Goal: Task Accomplishment & Management: Manage account settings

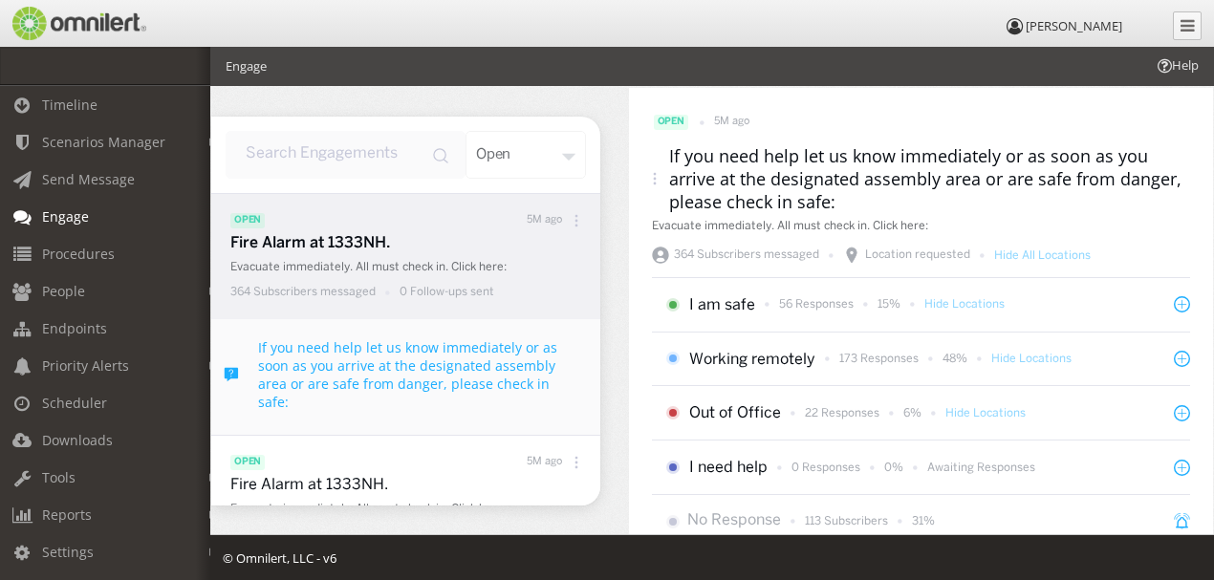
click at [574, 220] on icon at bounding box center [575, 220] width 3 height 3
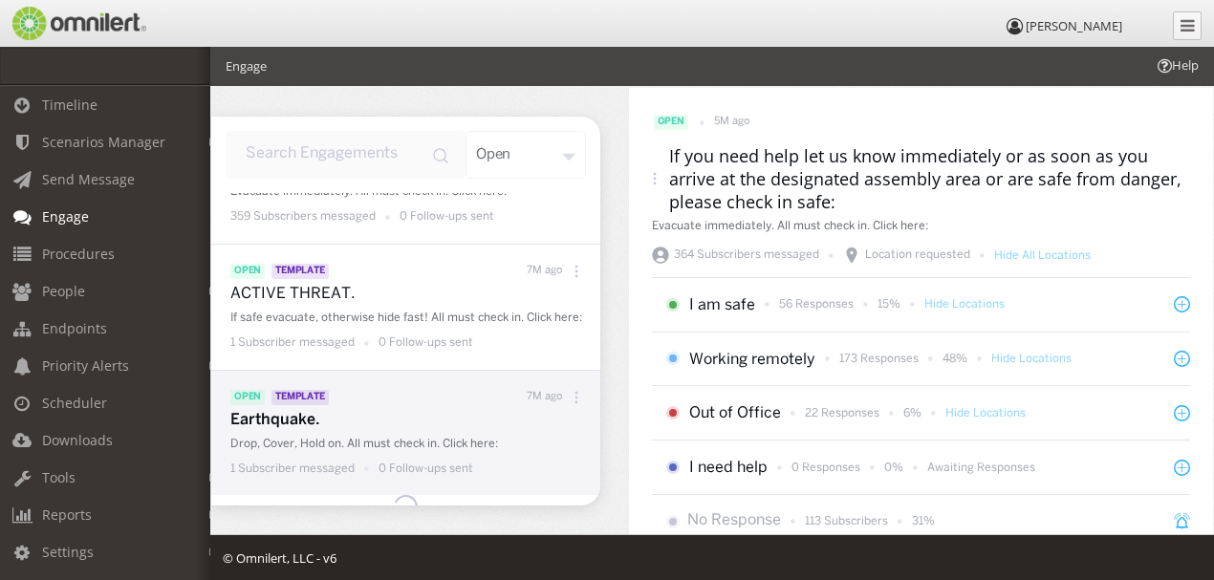
scroll to position [445, 0]
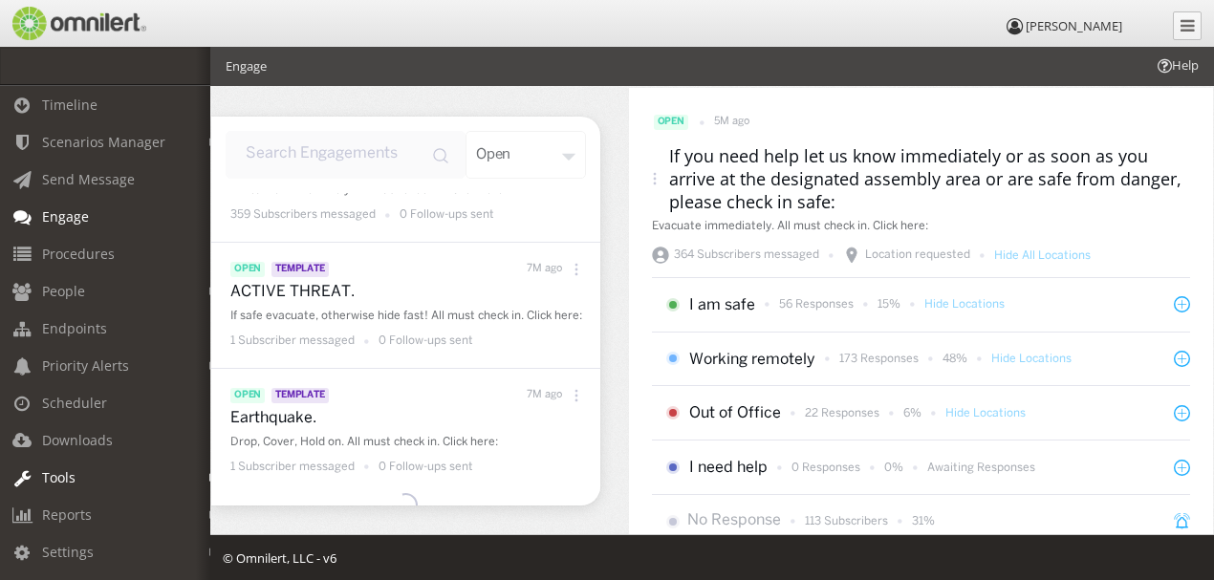
click at [209, 476] on em at bounding box center [213, 478] width 9 height 11
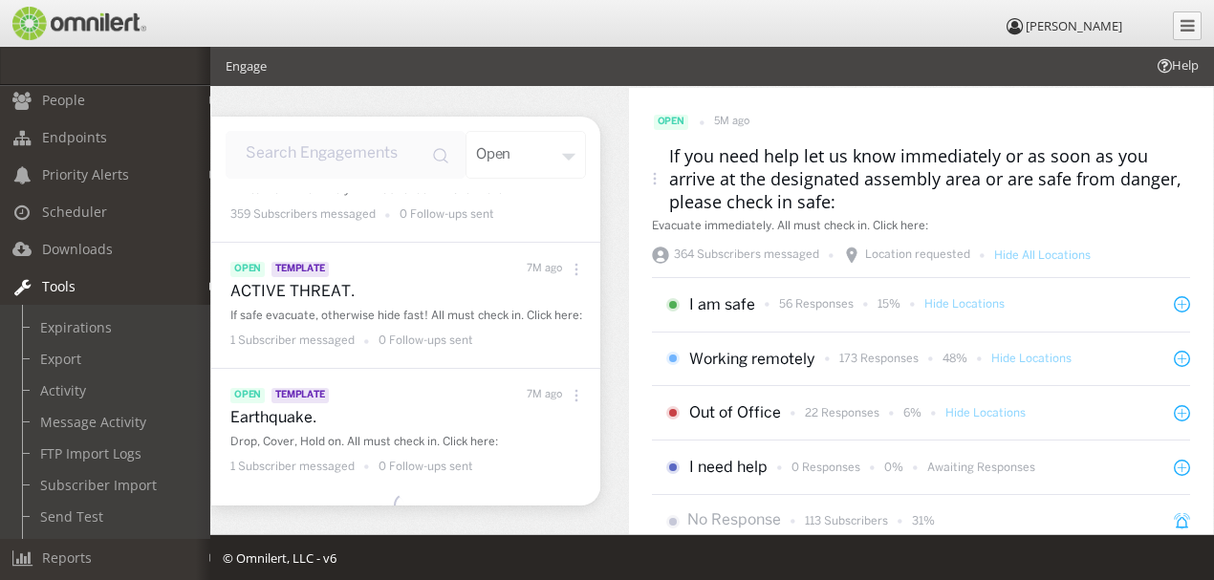
scroll to position [254, 0]
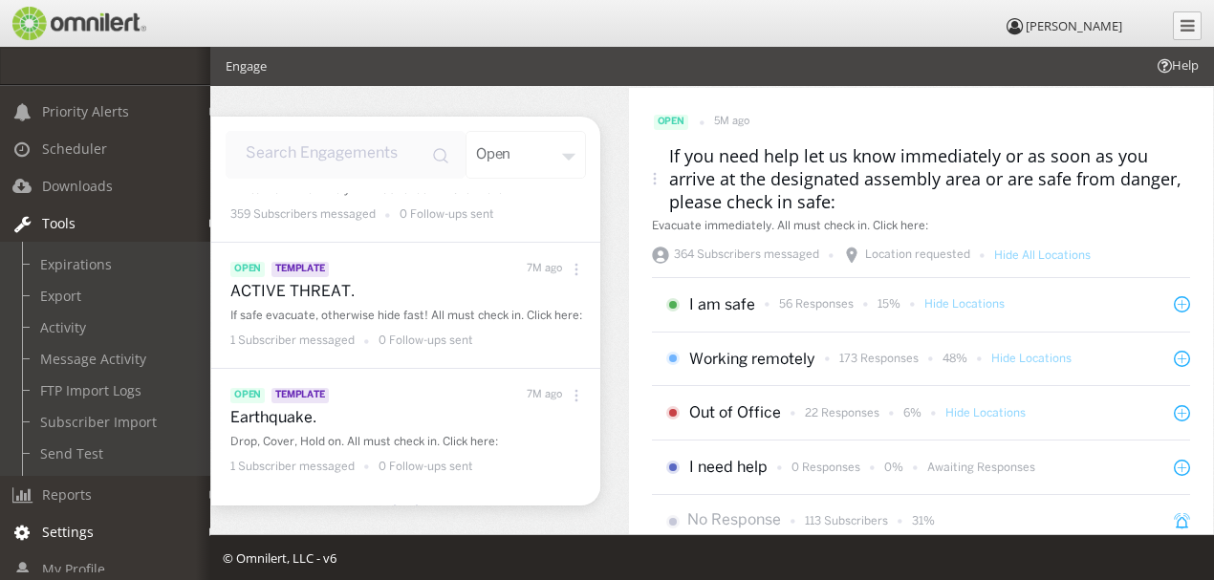
click at [209, 527] on em at bounding box center [213, 532] width 9 height 11
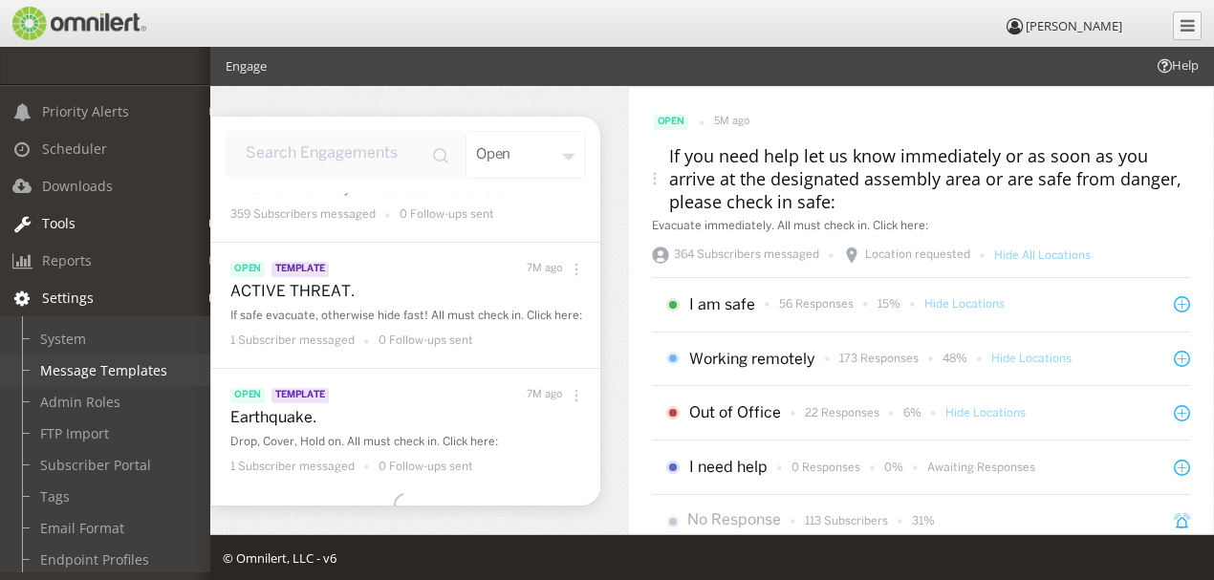
click at [76, 362] on link "Message Templates" at bounding box center [113, 370] width 227 height 32
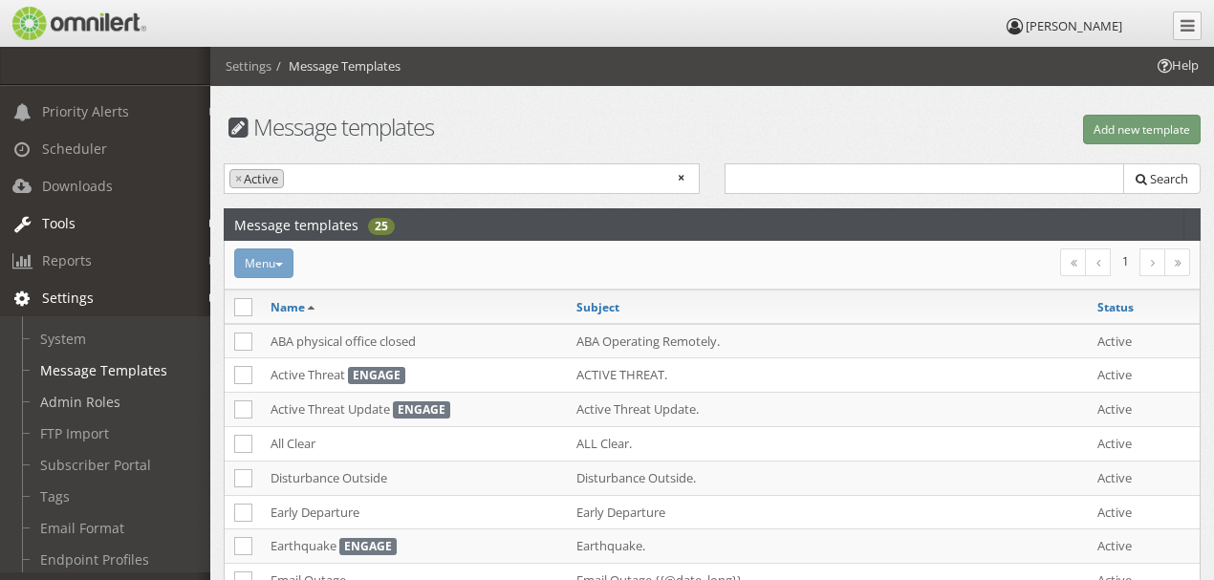
click at [84, 394] on link "Admin Roles" at bounding box center [113, 402] width 227 height 32
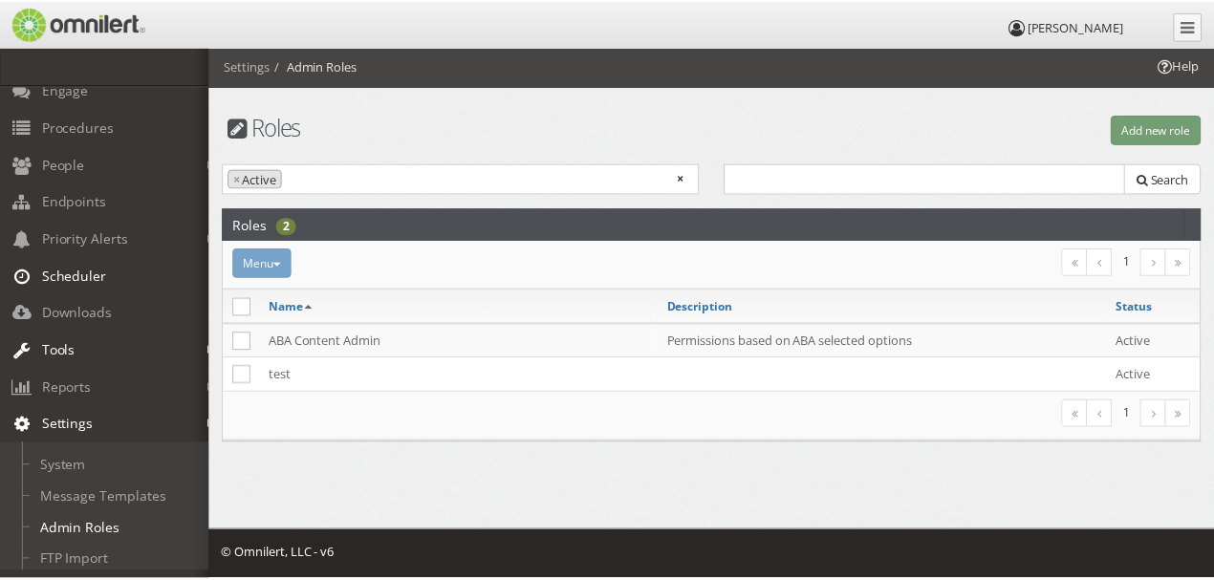
scroll to position [63, 0]
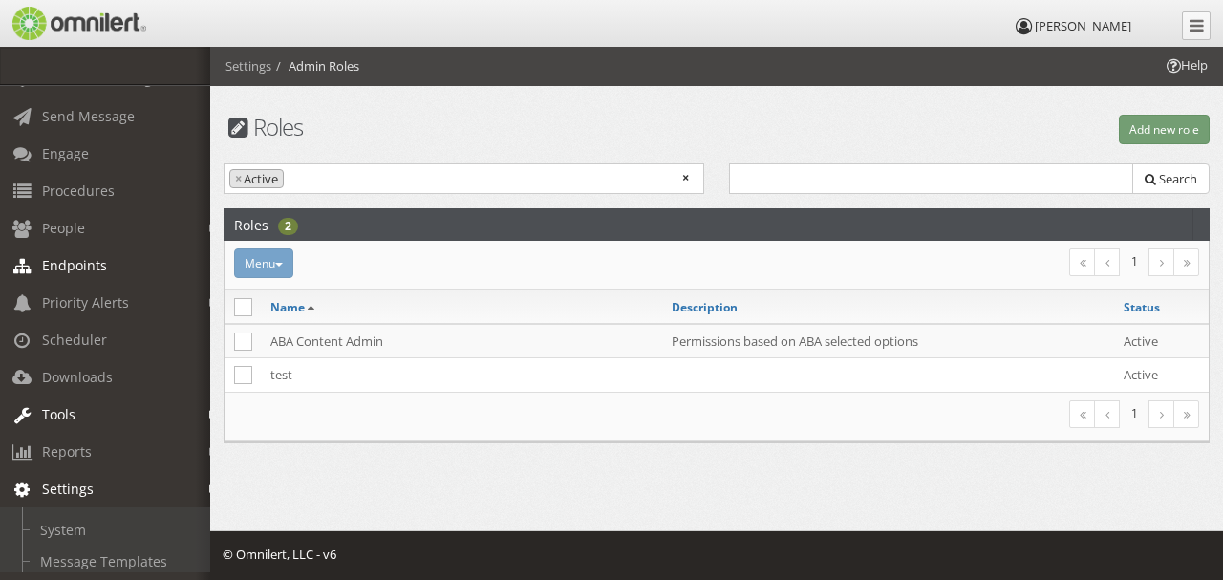
click at [75, 261] on span "Endpoints" at bounding box center [74, 265] width 65 height 18
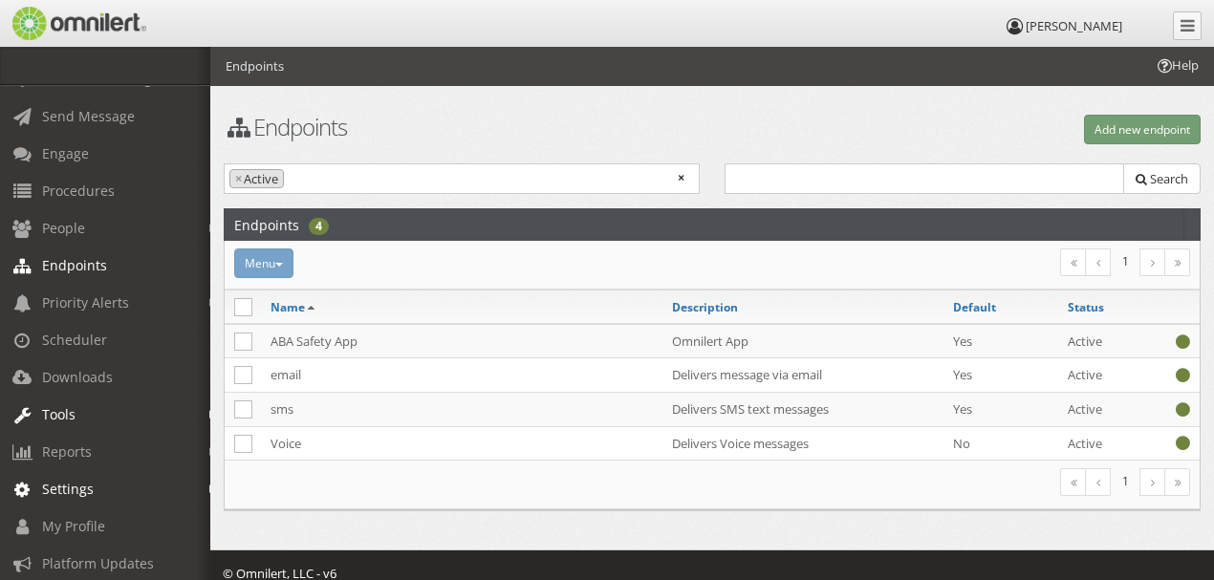
click at [285, 256] on div "Menu Activate Inactivate [GEOGRAPHIC_DATA]" at bounding box center [549, 263] width 654 height 30
click at [294, 170] on input "search" at bounding box center [361, 178] width 145 height 18
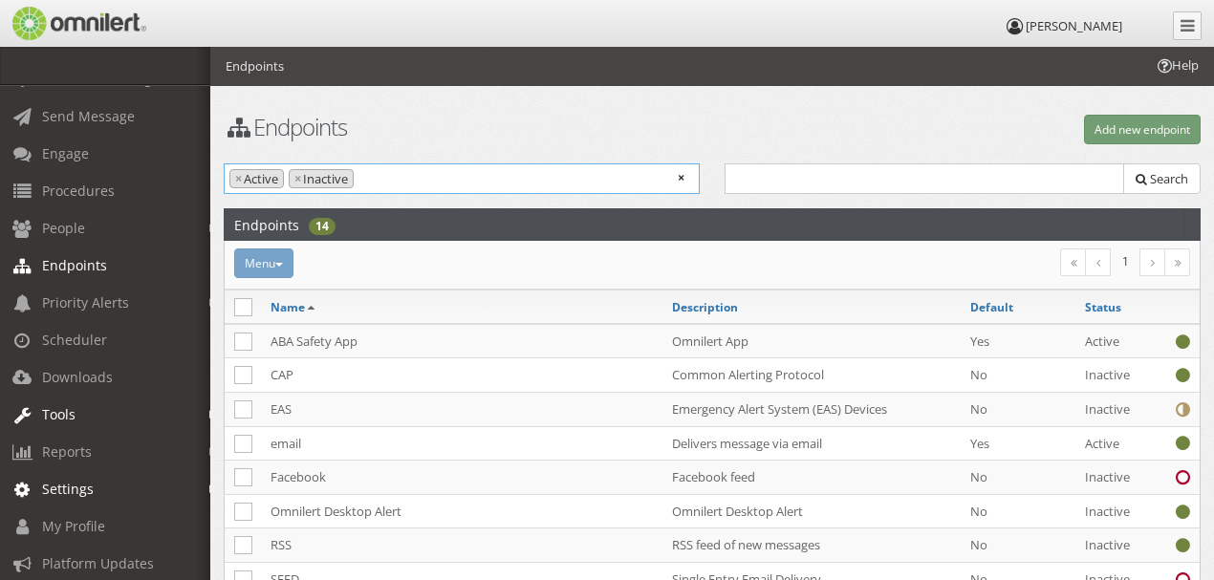
click at [291, 176] on li "× Inactive" at bounding box center [321, 179] width 65 height 20
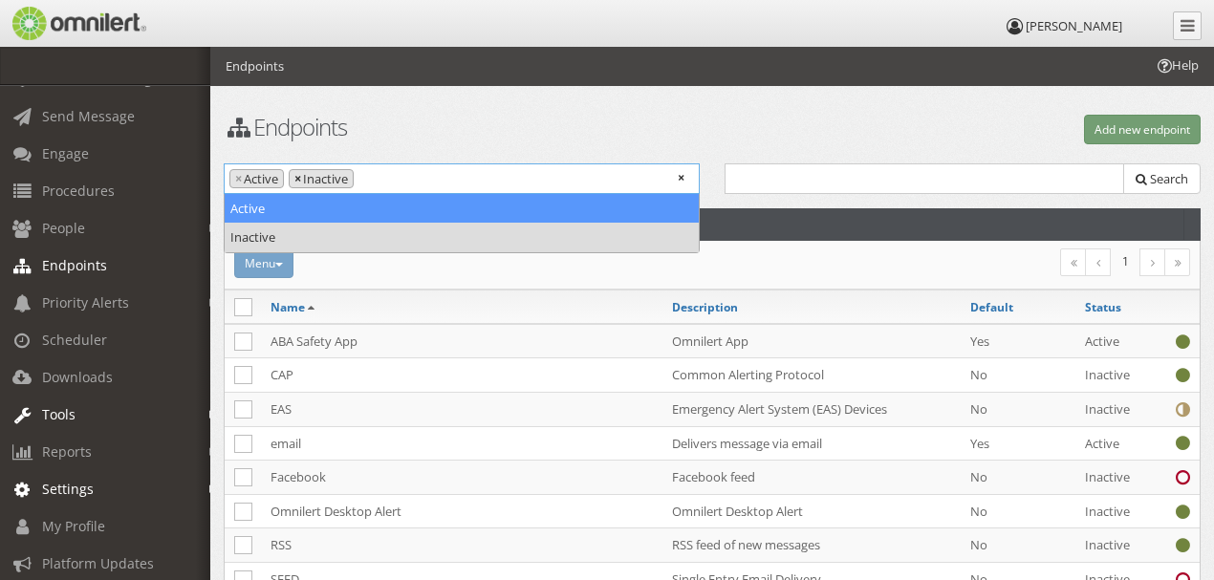
click at [295, 178] on span "×" at bounding box center [297, 179] width 7 height 18
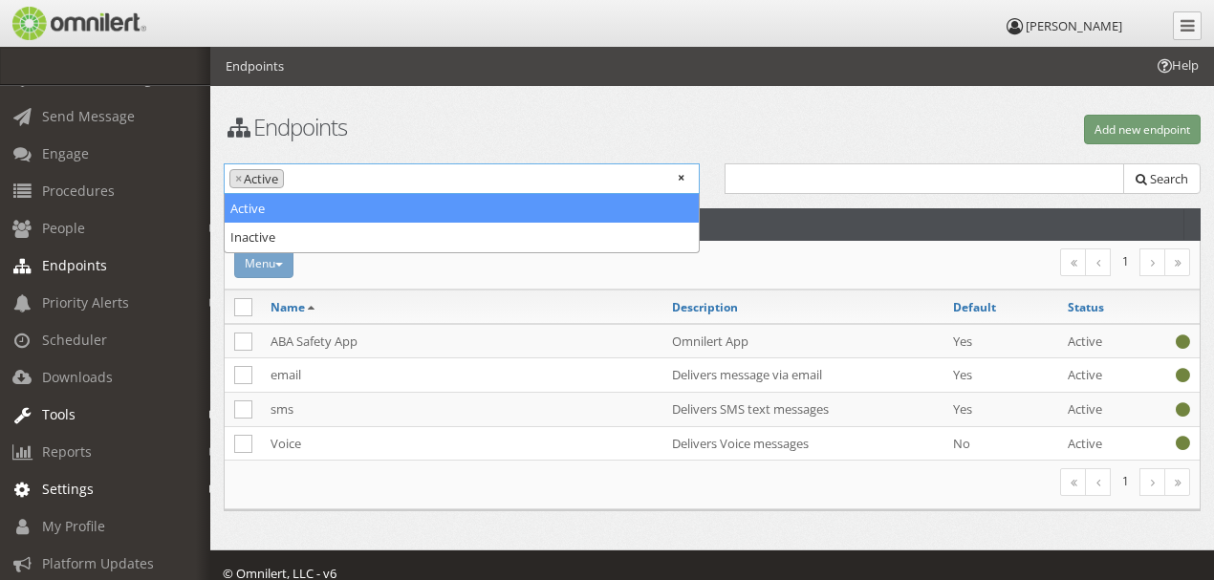
click at [719, 118] on div "Add new endpoint" at bounding box center [962, 130] width 501 height 30
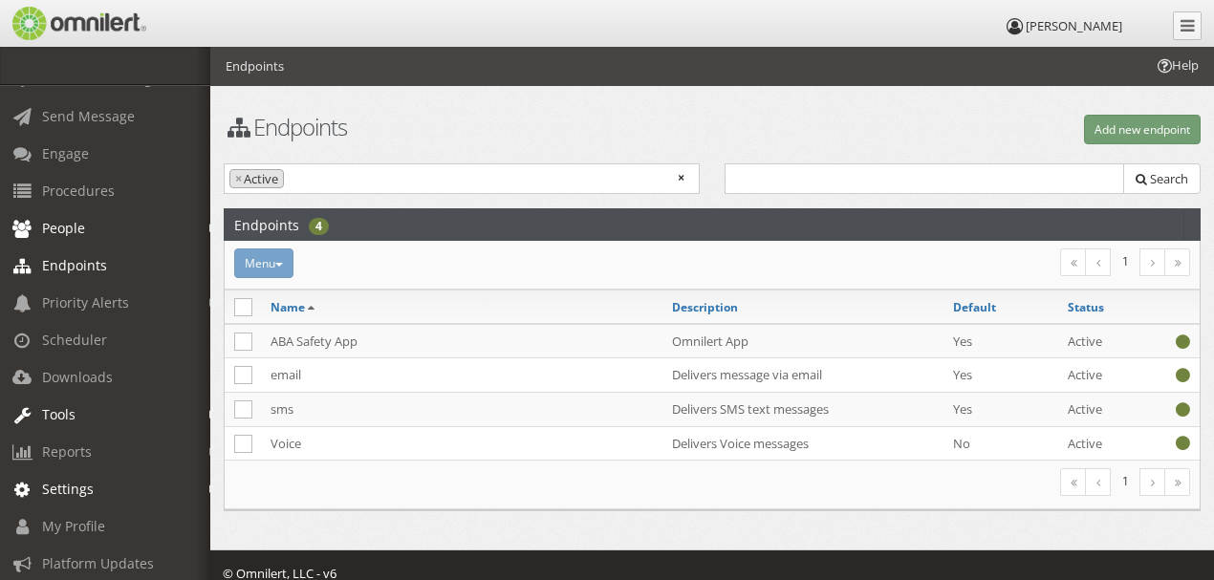
click at [53, 226] on span "People" at bounding box center [63, 228] width 43 height 18
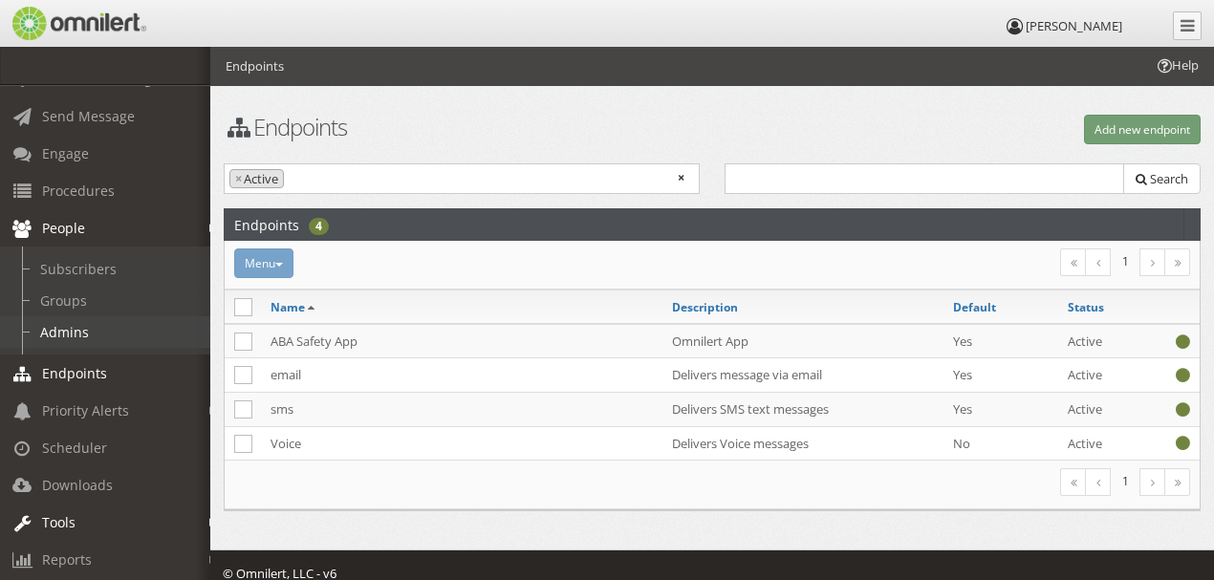
click at [67, 333] on link "Admins" at bounding box center [113, 332] width 227 height 32
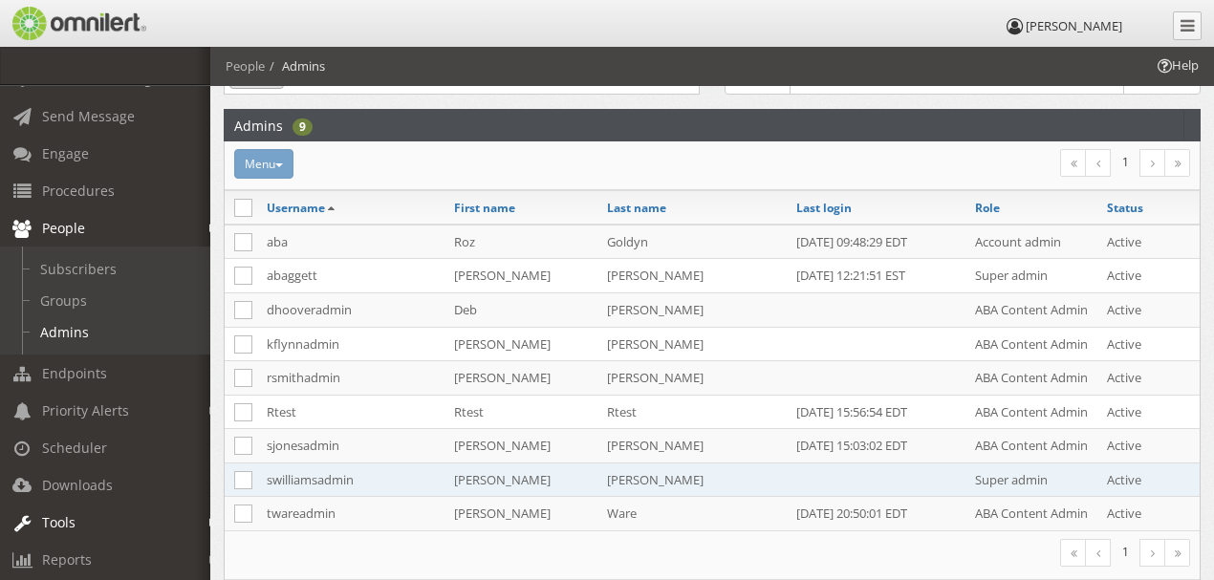
scroll to position [127, 0]
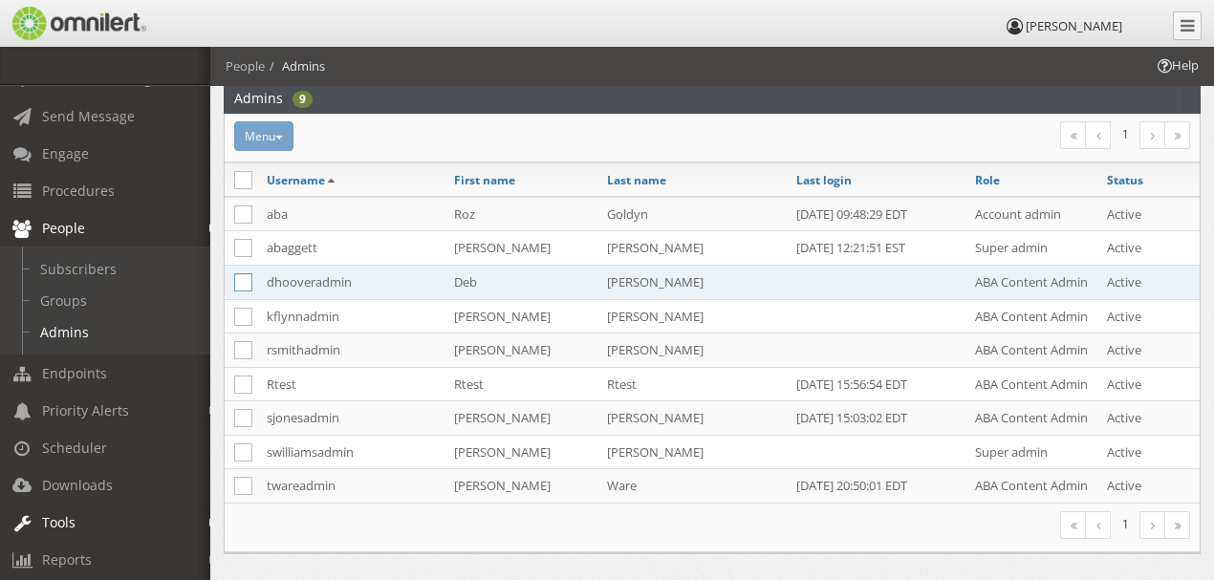
click at [241, 279] on icon at bounding box center [243, 282] width 18 height 18
checkbox input "true"
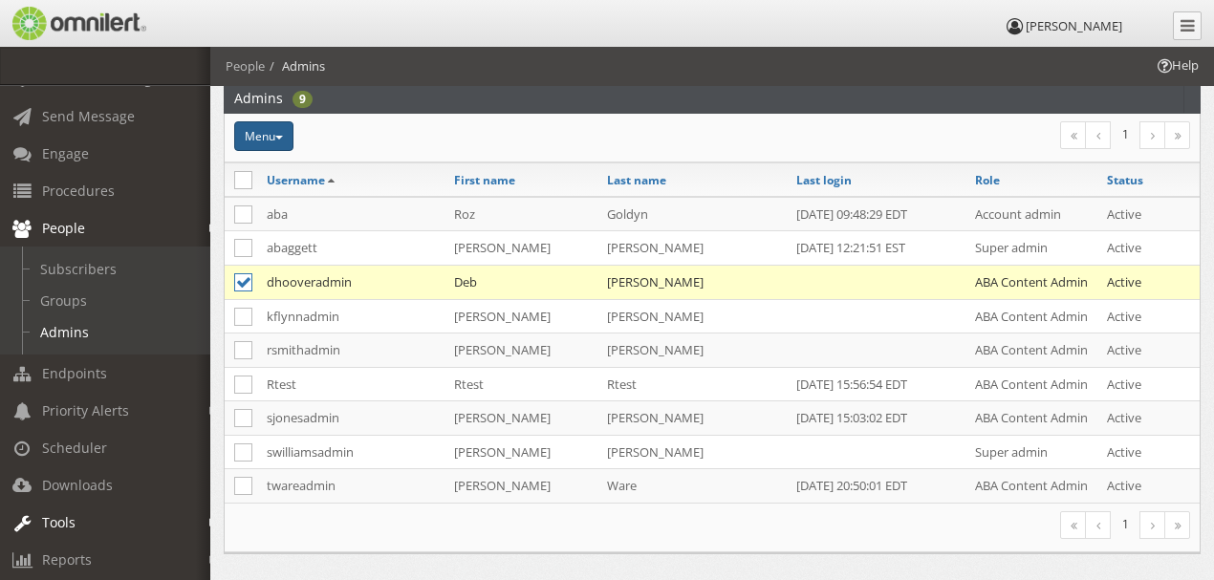
click at [282, 131] on button "Menu" at bounding box center [263, 136] width 59 height 30
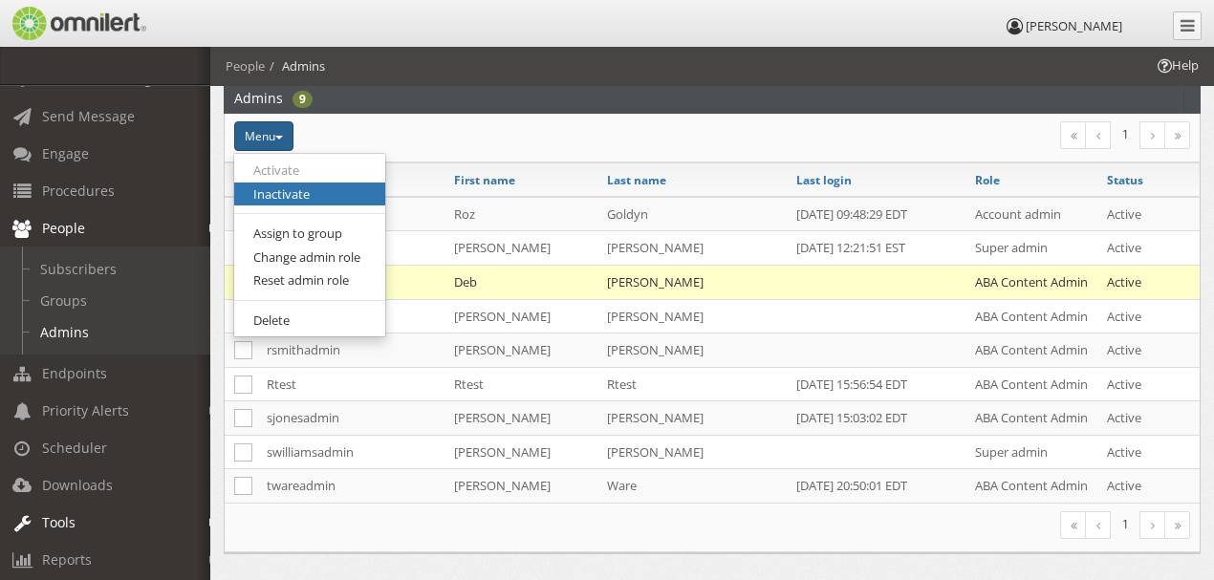
click at [292, 191] on link "Inactivate" at bounding box center [309, 195] width 151 height 24
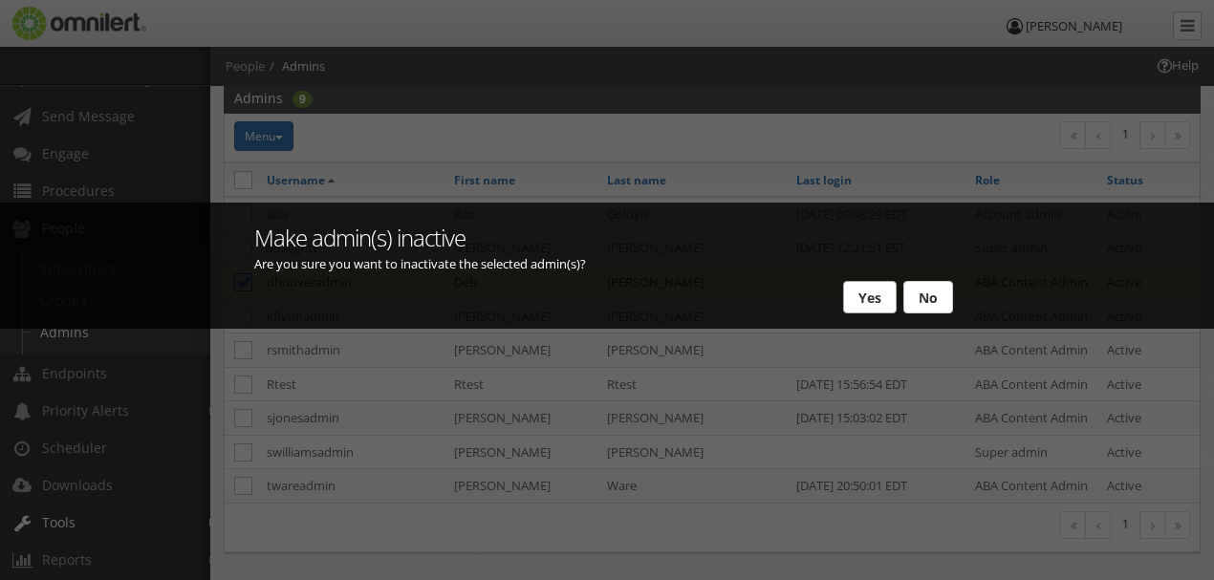
click at [866, 294] on button "Yes" at bounding box center [870, 297] width 54 height 32
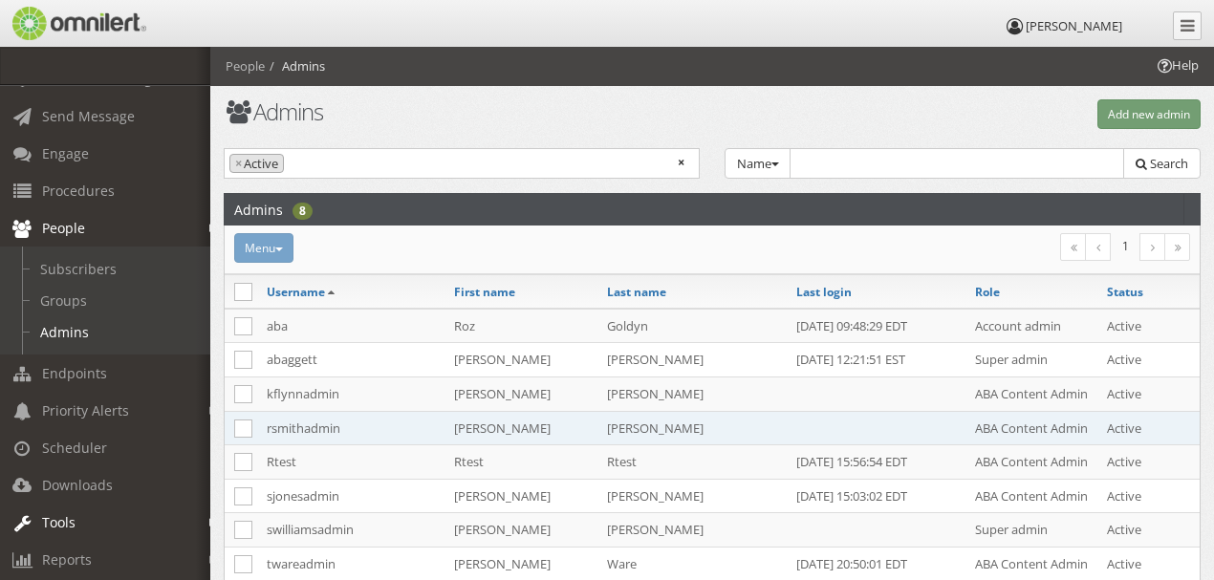
scroll to position [0, 0]
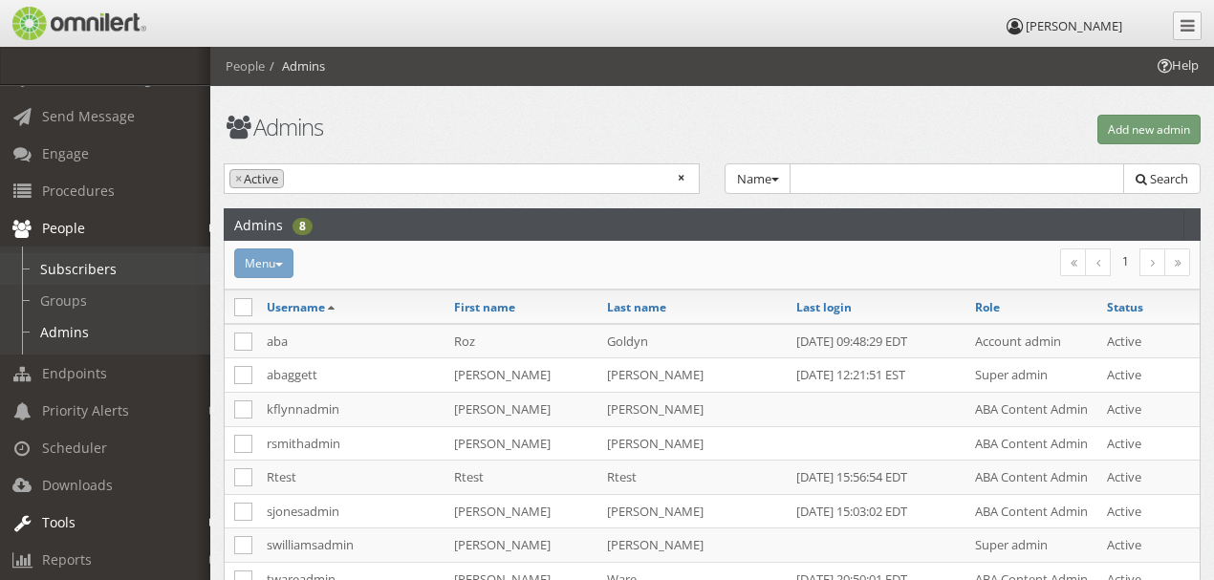
click at [97, 265] on link "Subscribers" at bounding box center [113, 269] width 227 height 32
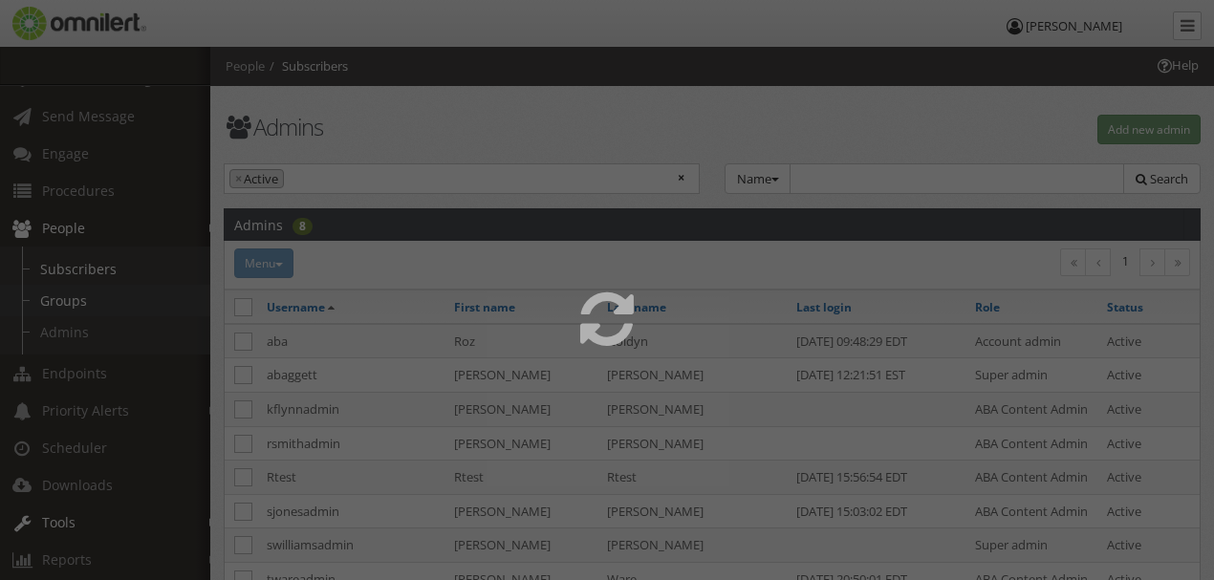
select select
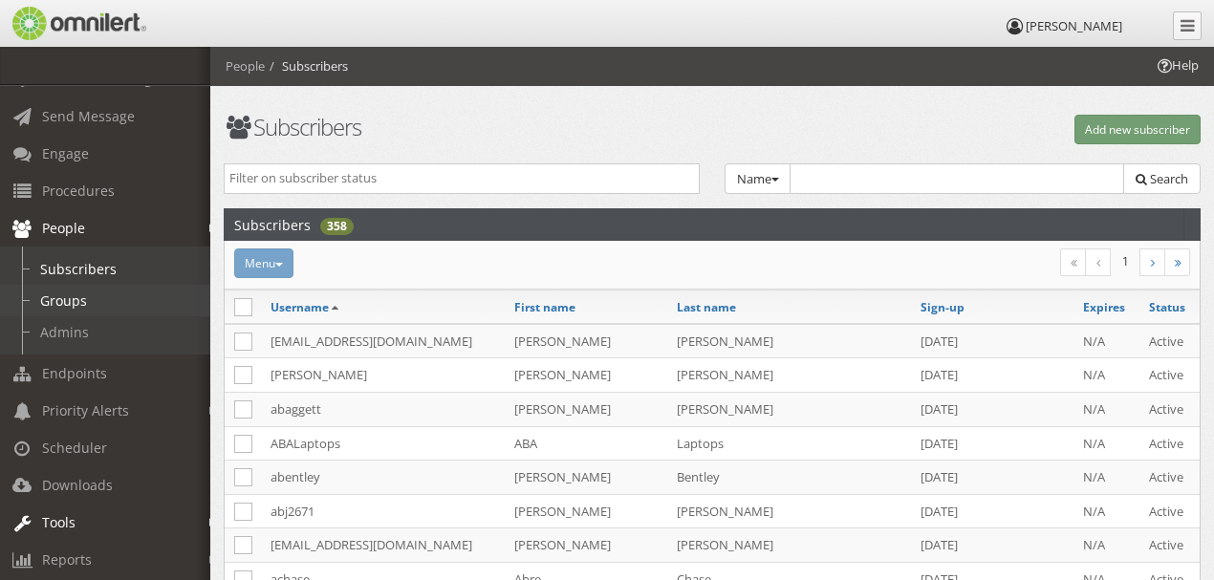
click at [61, 296] on link "Groups" at bounding box center [113, 301] width 227 height 32
select select
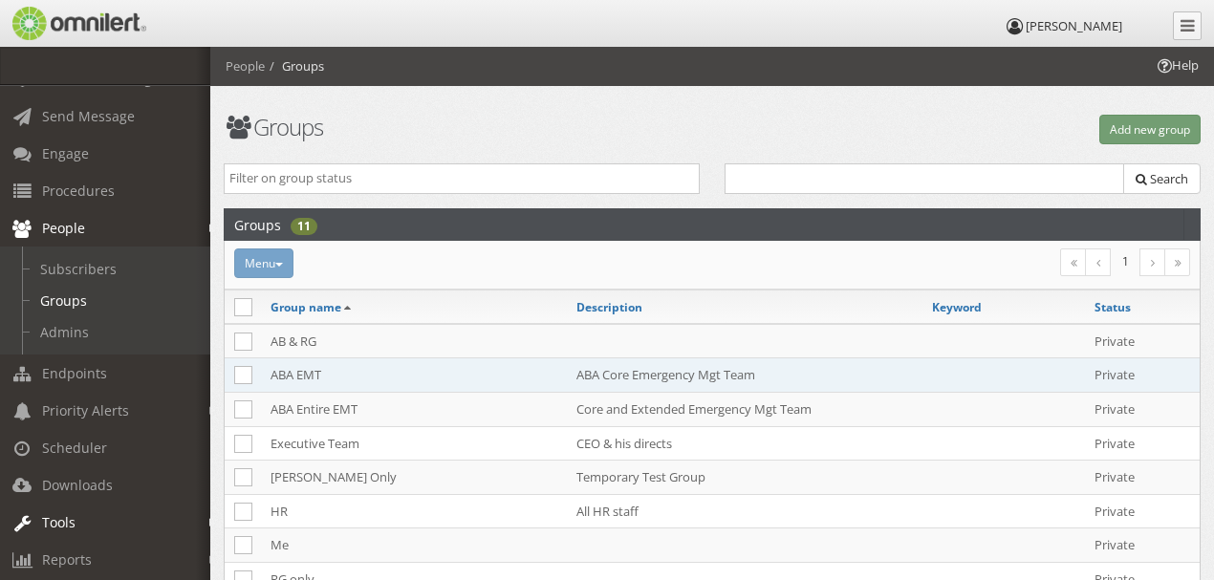
click at [677, 375] on td "ABA Core Emergency Mgt Team" at bounding box center [744, 375] width 355 height 34
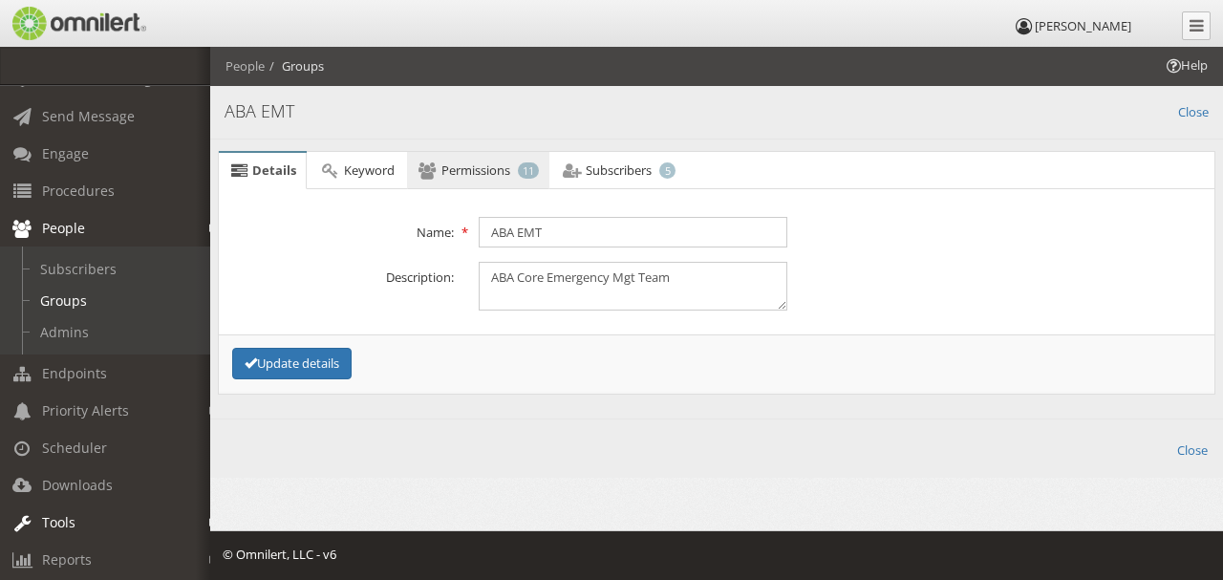
click at [480, 170] on span "Permissions" at bounding box center [475, 169] width 69 height 17
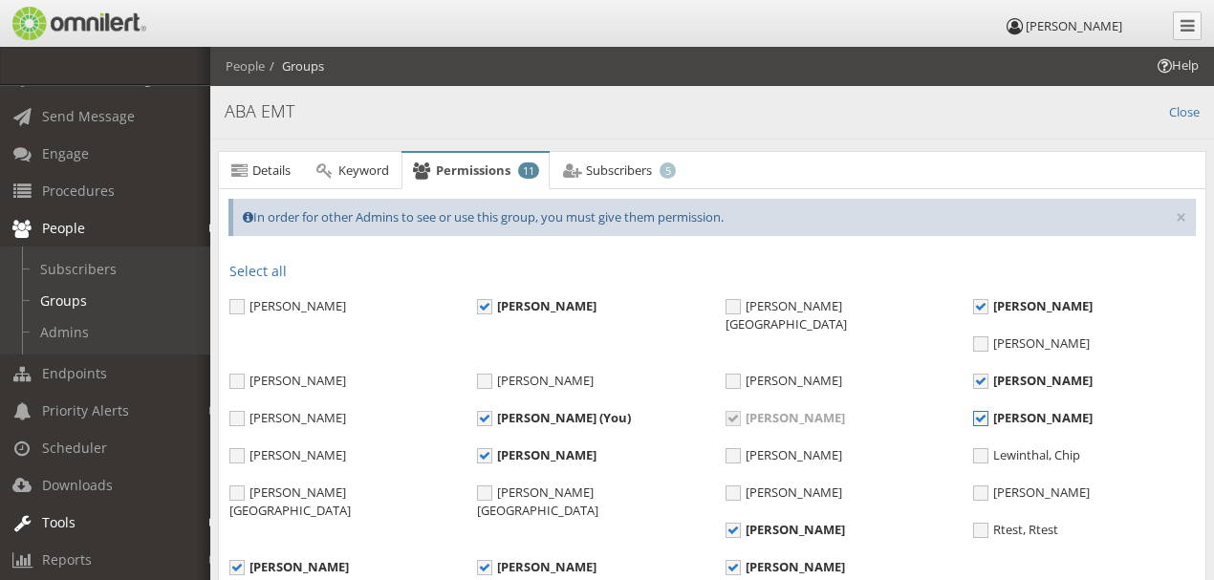
click at [973, 414] on span "[PERSON_NAME]" at bounding box center [1032, 417] width 119 height 17
click at [973, 414] on input "[PERSON_NAME]" at bounding box center [981, 420] width 17 height 17
checkbox input "false"
click at [982, 304] on span "[PERSON_NAME]" at bounding box center [1032, 305] width 119 height 17
click at [982, 304] on input "[PERSON_NAME]" at bounding box center [981, 308] width 17 height 17
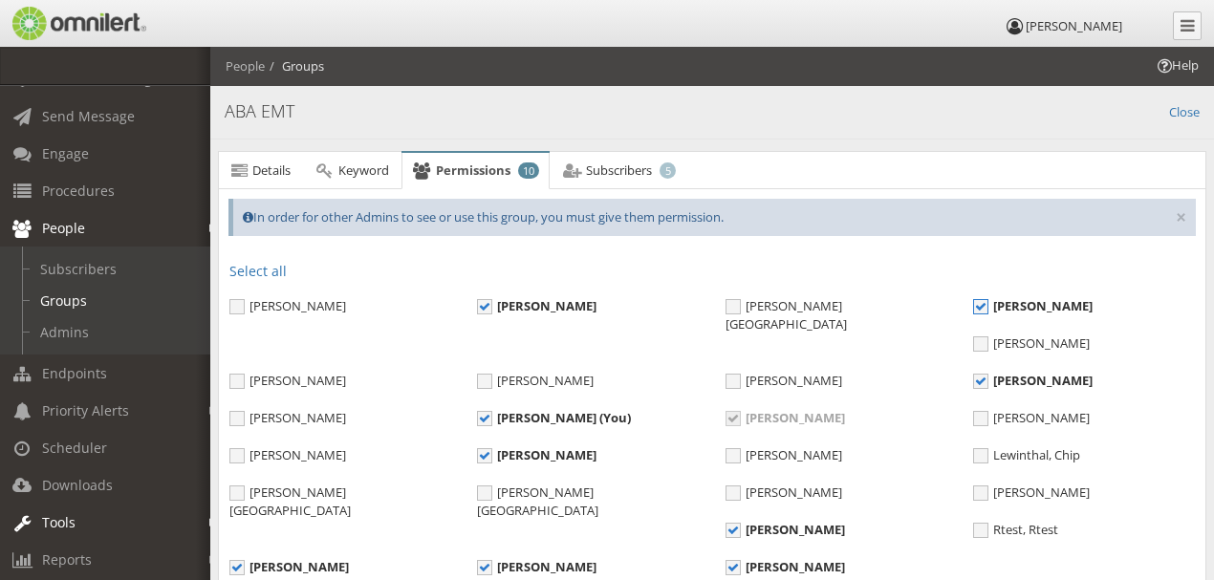
checkbox input "false"
click at [725, 521] on span "[PERSON_NAME]" at bounding box center [784, 529] width 119 height 17
click at [725, 524] on input "[PERSON_NAME]" at bounding box center [733, 532] width 17 height 17
checkbox input "false"
click at [1182, 111] on link "Close" at bounding box center [1184, 110] width 31 height 22
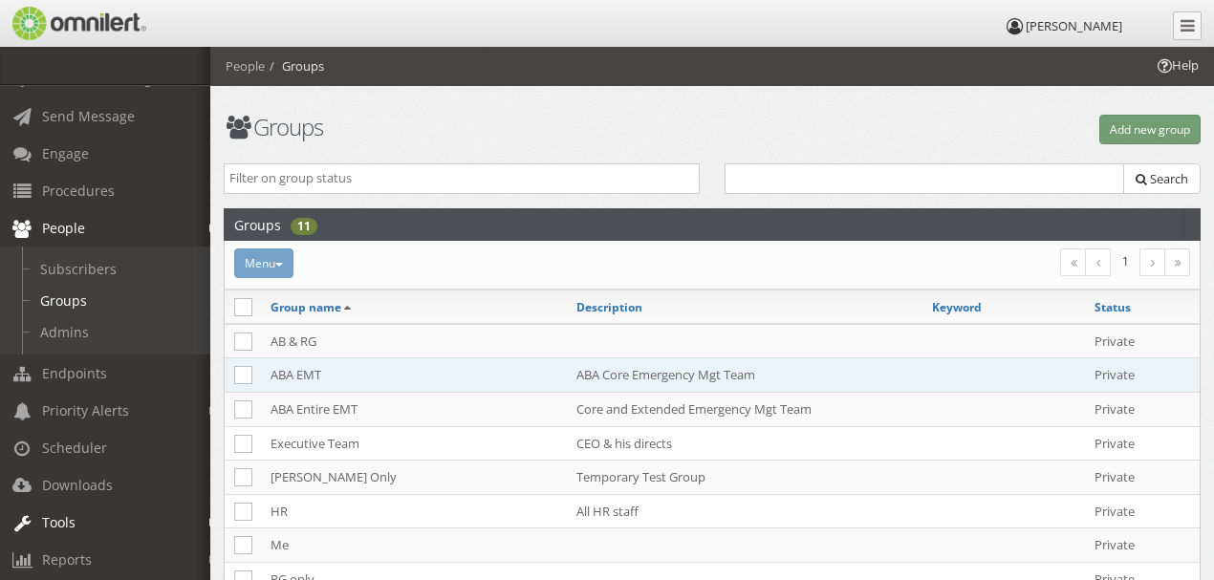
click at [305, 370] on td "ABA EMT" at bounding box center [414, 375] width 306 height 34
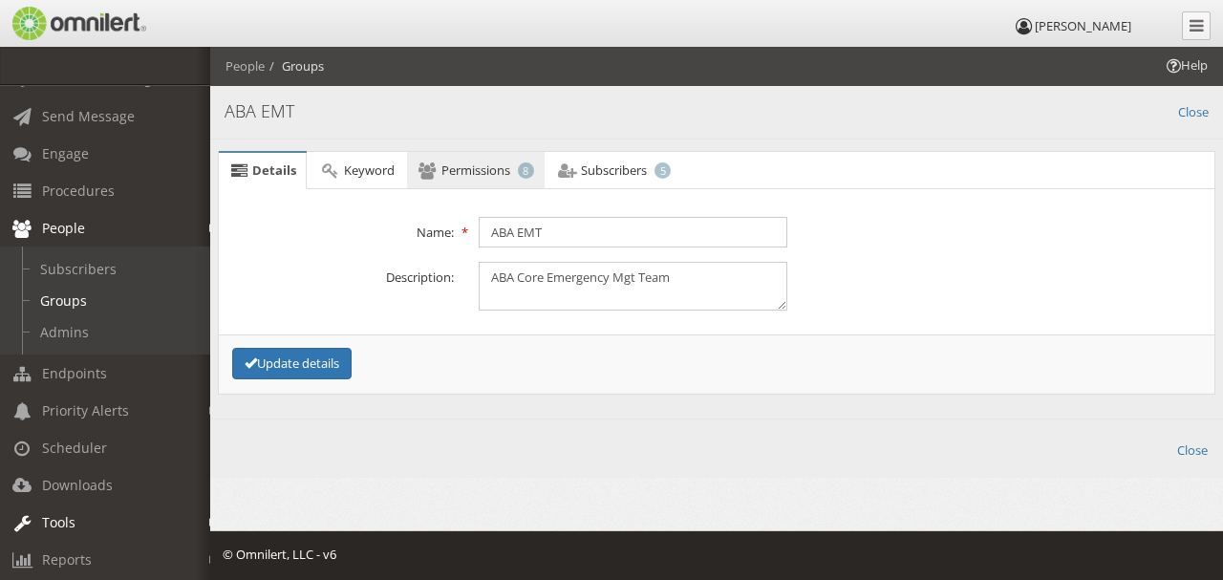
click at [482, 168] on span "Permissions" at bounding box center [475, 169] width 69 height 17
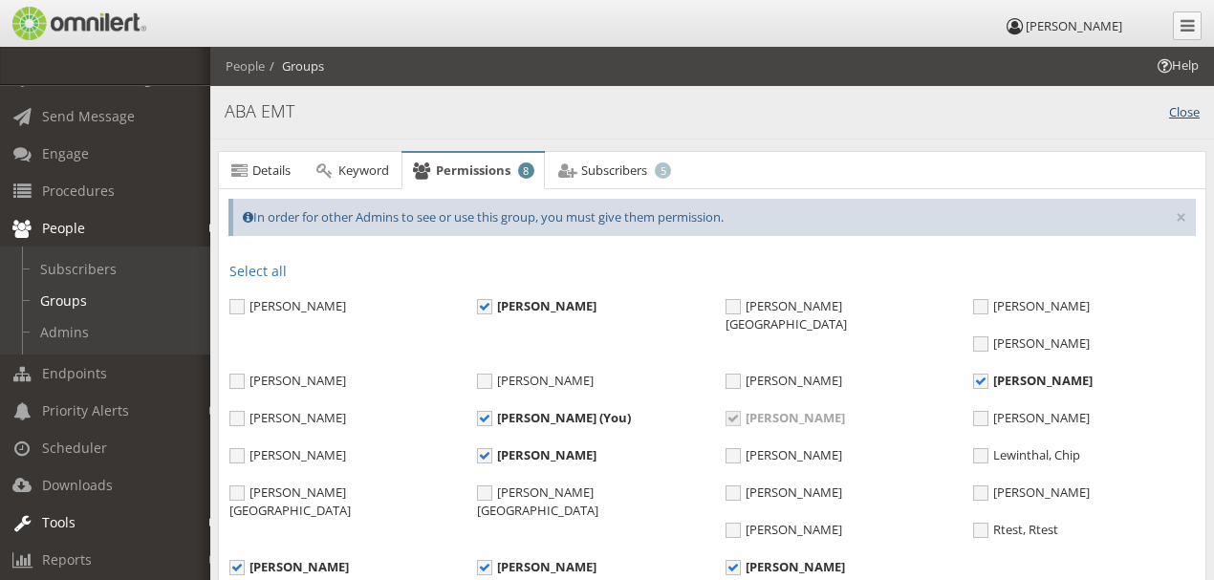
click at [1189, 113] on link "Close" at bounding box center [1184, 110] width 31 height 22
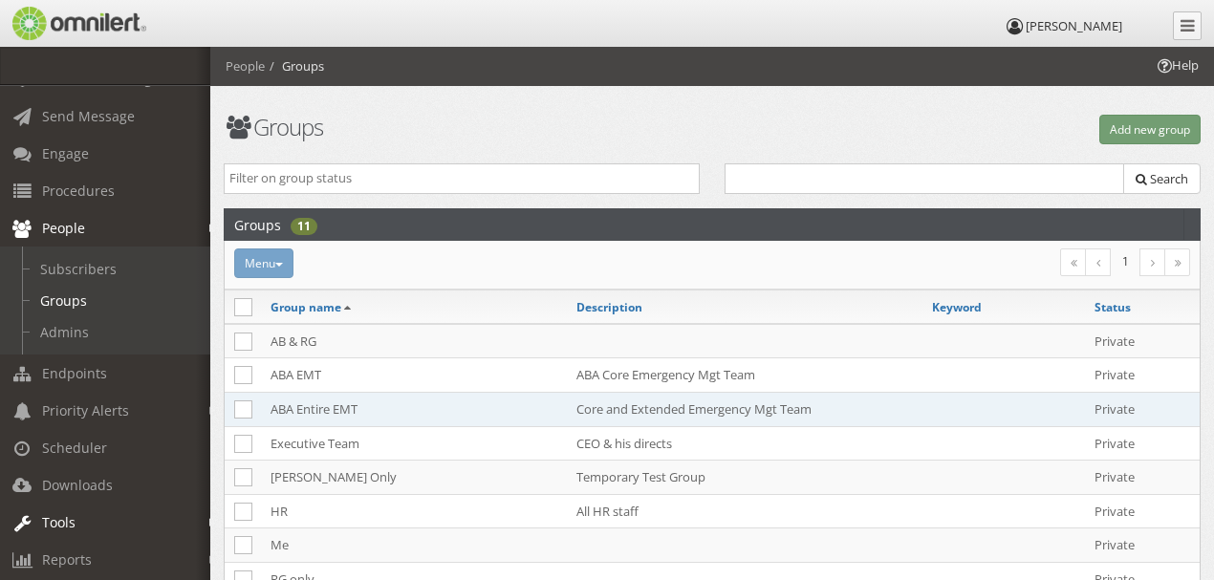
click at [609, 410] on td "Core and Extended Emergency Mgt Team" at bounding box center [744, 409] width 355 height 34
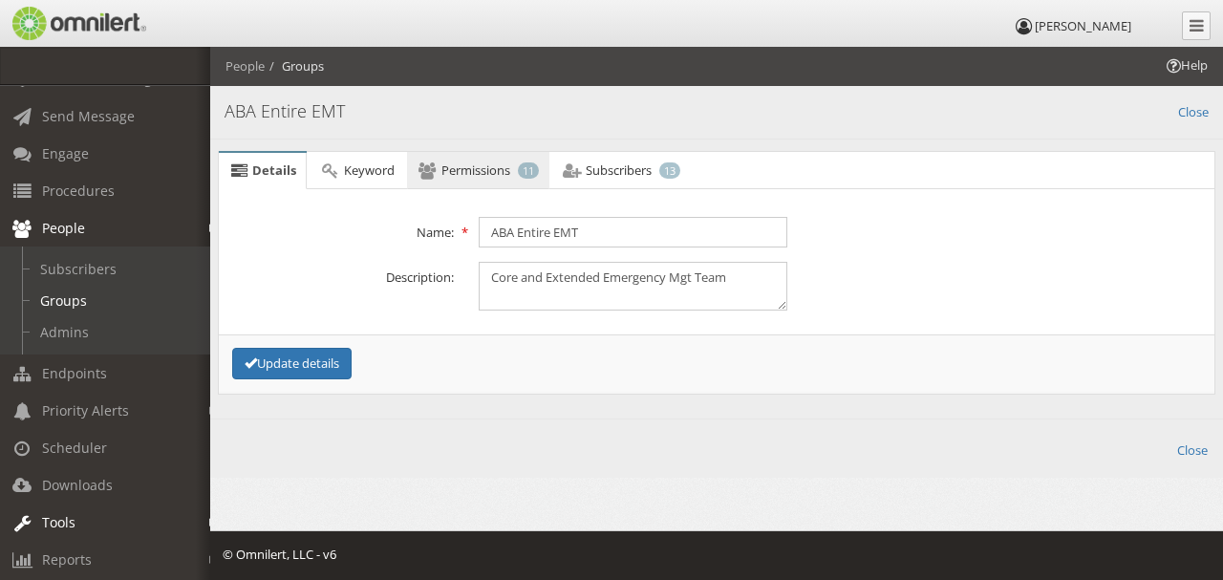
click at [480, 168] on span "Permissions" at bounding box center [475, 169] width 69 height 17
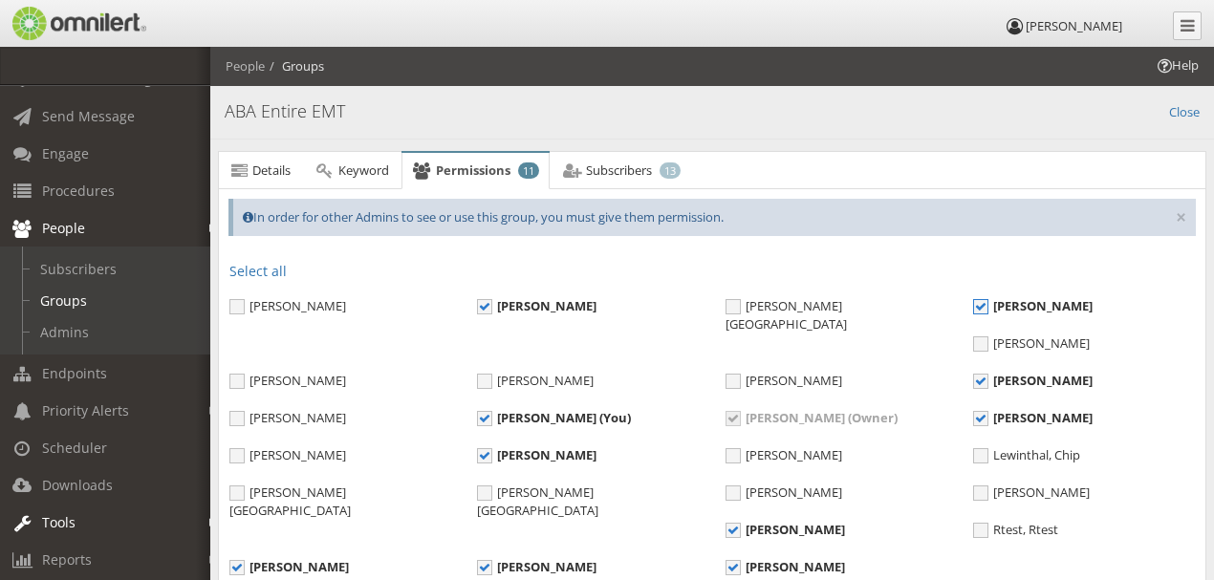
click at [988, 302] on span "[PERSON_NAME]" at bounding box center [1032, 305] width 119 height 17
click at [988, 302] on input "[PERSON_NAME]" at bounding box center [981, 308] width 17 height 17
checkbox input "false"
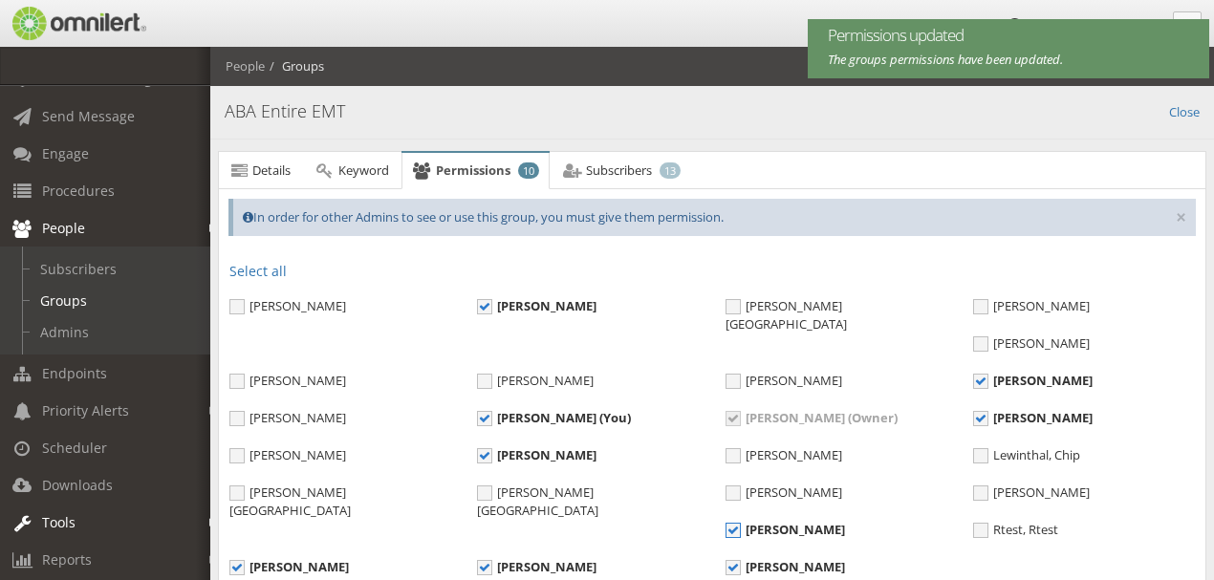
click at [725, 521] on span "[PERSON_NAME]" at bounding box center [784, 529] width 119 height 17
click at [725, 524] on input "[PERSON_NAME]" at bounding box center [733, 532] width 17 height 17
checkbox input "false"
click at [973, 418] on span "[PERSON_NAME]" at bounding box center [1032, 417] width 119 height 17
click at [973, 418] on input "[PERSON_NAME]" at bounding box center [981, 420] width 17 height 17
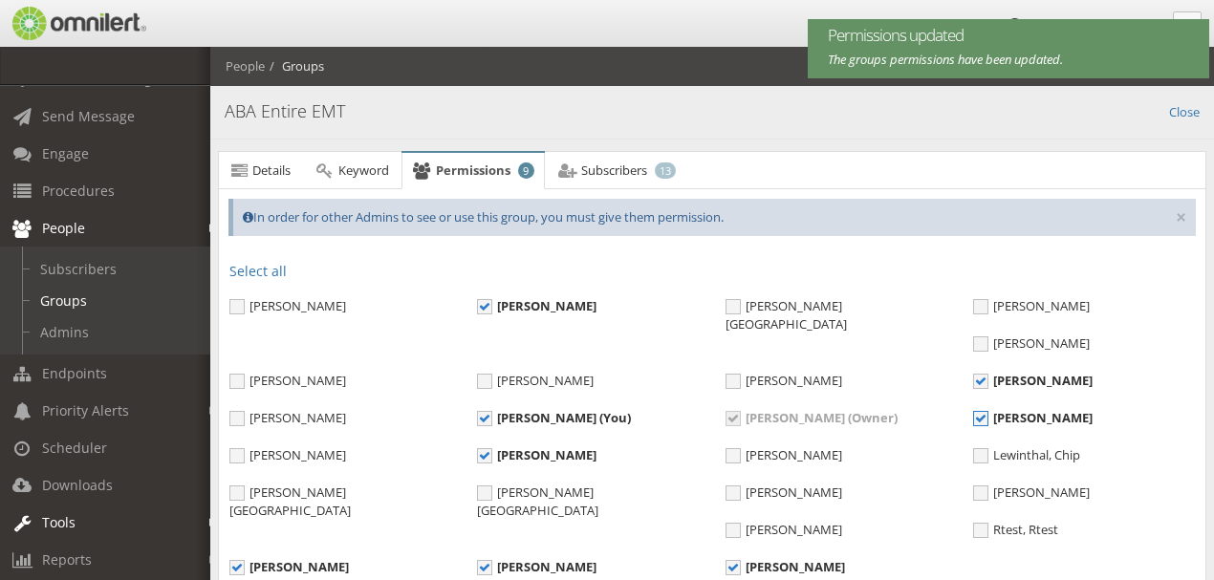
checkbox input "false"
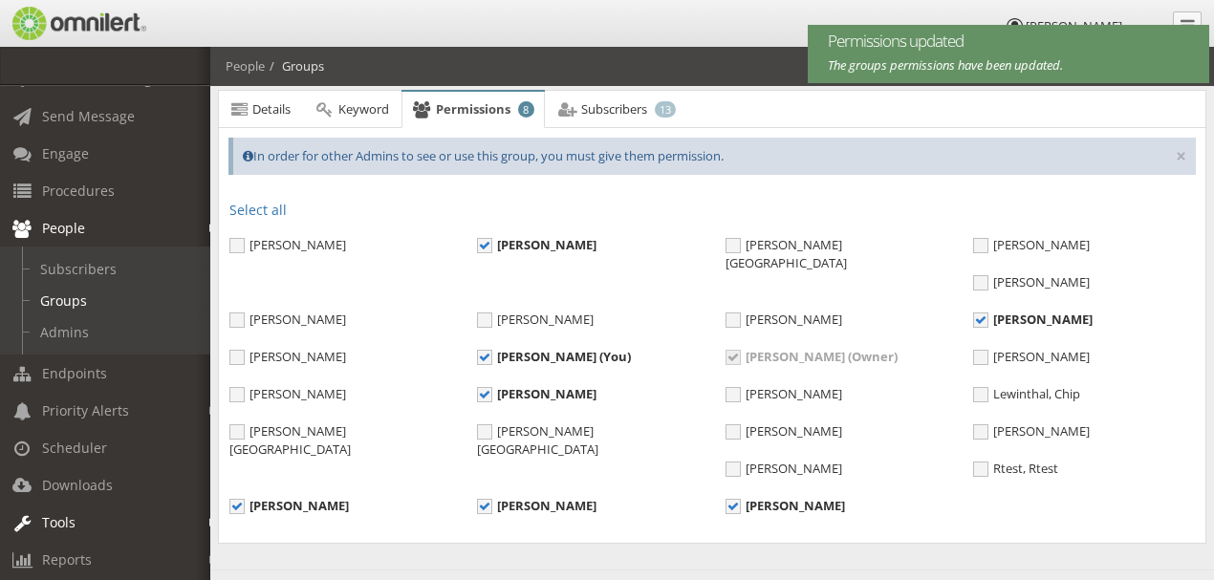
scroll to position [120, 0]
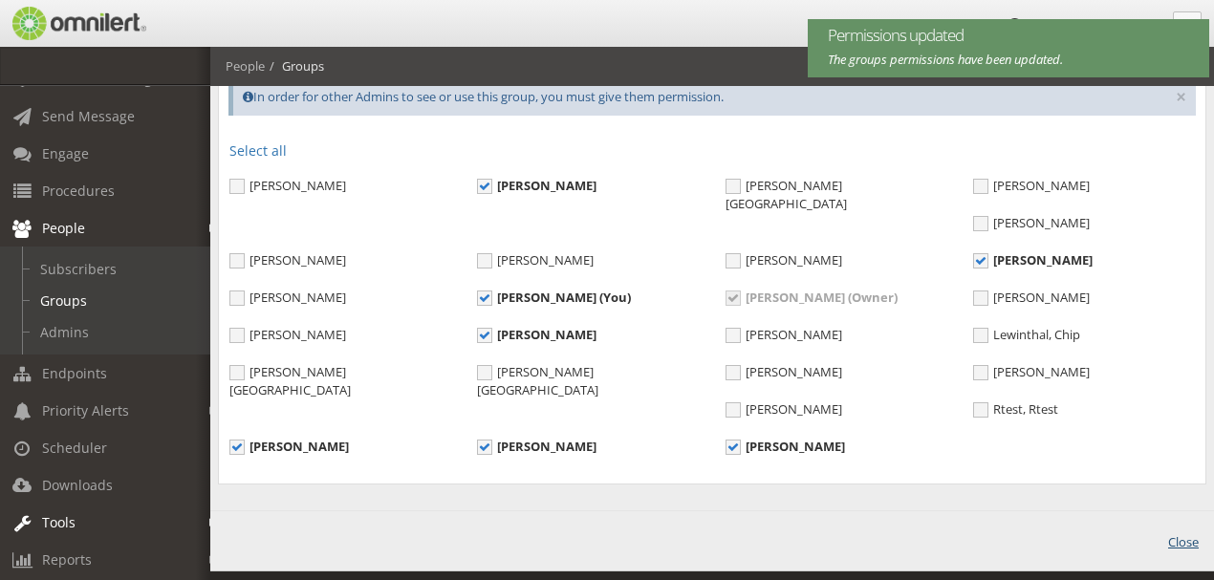
click at [1179, 529] on link "Close" at bounding box center [1183, 540] width 31 height 22
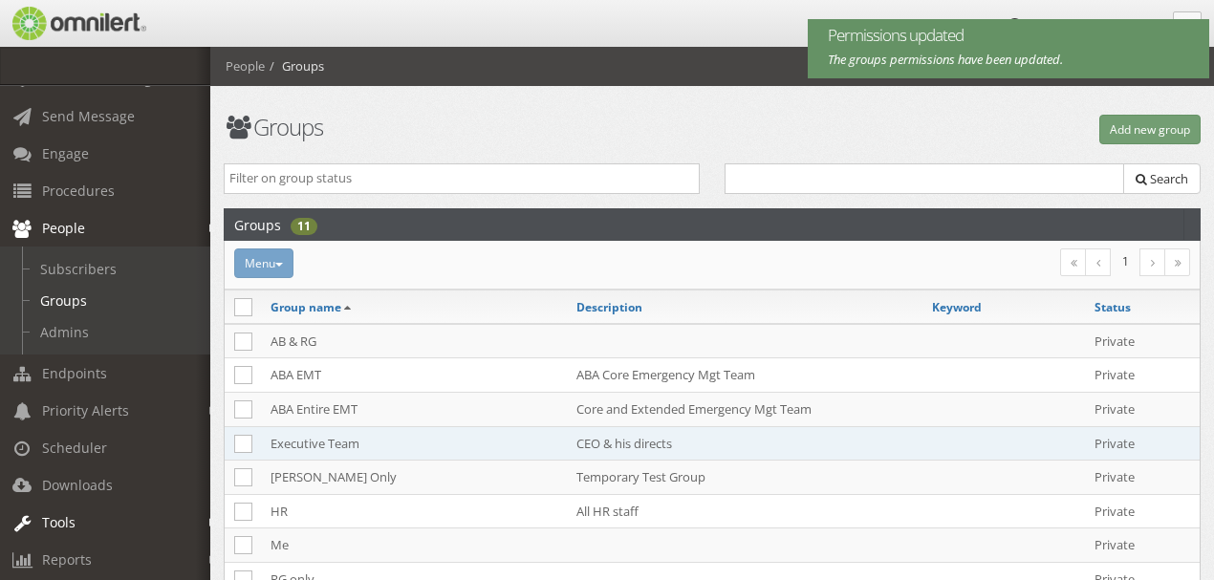
click at [636, 434] on td "CEO & his directs" at bounding box center [744, 443] width 355 height 34
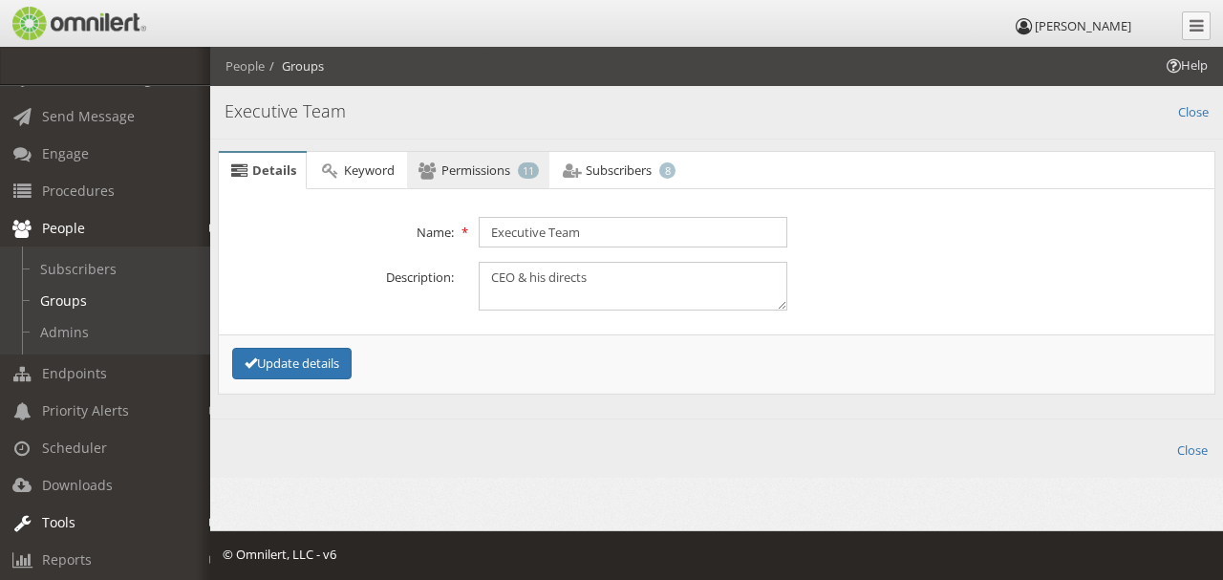
click at [453, 173] on span "Permissions" at bounding box center [475, 169] width 69 height 17
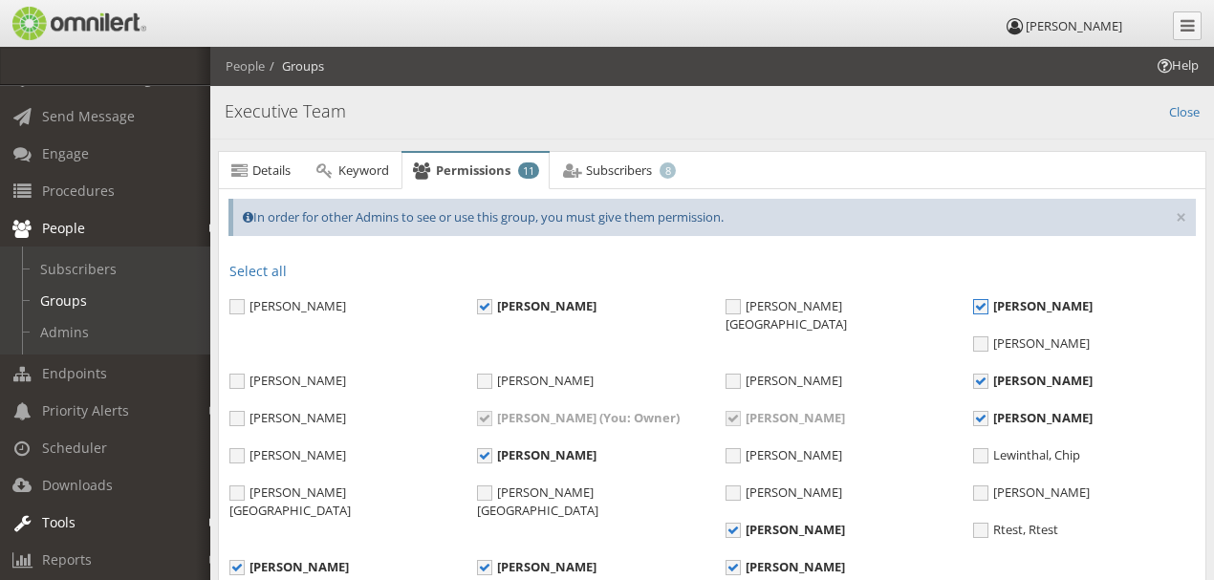
click at [975, 302] on span "[PERSON_NAME]" at bounding box center [1032, 305] width 119 height 17
click at [975, 302] on input "[PERSON_NAME]" at bounding box center [981, 308] width 17 height 17
checkbox input "false"
click at [725, 521] on span "[PERSON_NAME]" at bounding box center [784, 529] width 119 height 17
click at [725, 524] on input "[PERSON_NAME]" at bounding box center [733, 532] width 17 height 17
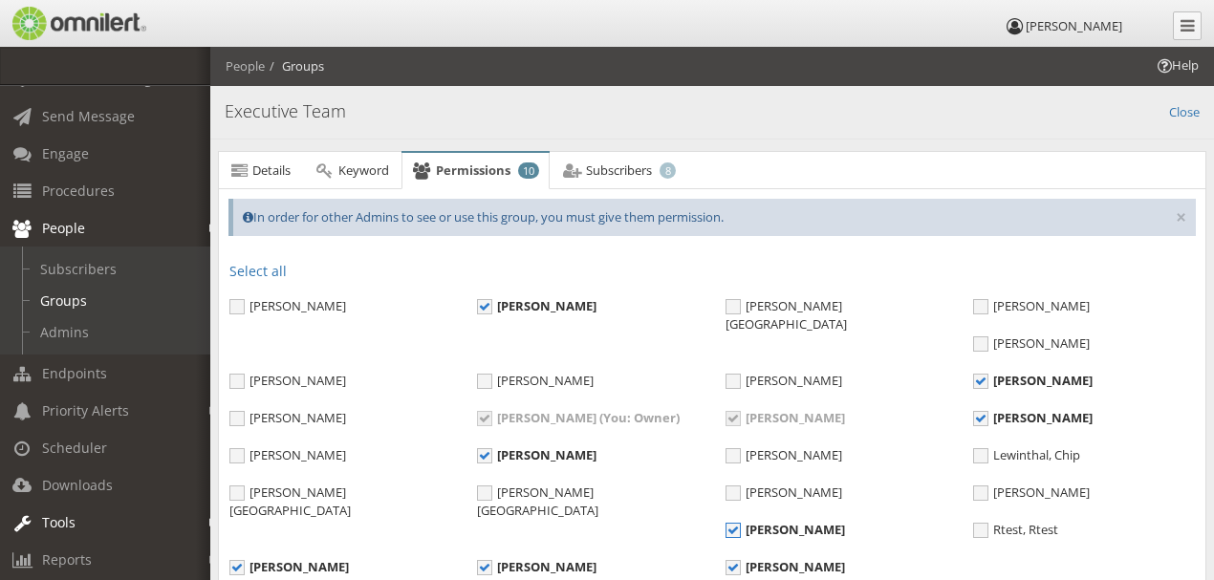
checkbox input "false"
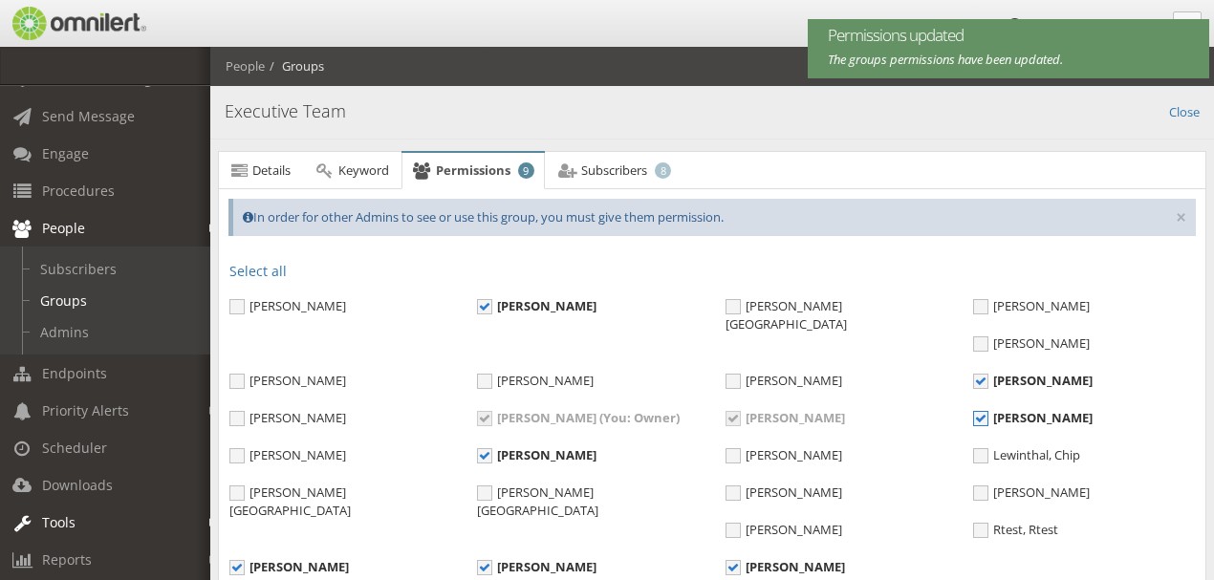
click at [973, 415] on span "[PERSON_NAME]" at bounding box center [1032, 417] width 119 height 17
click at [973, 415] on input "[PERSON_NAME]" at bounding box center [981, 420] width 17 height 17
checkbox input "false"
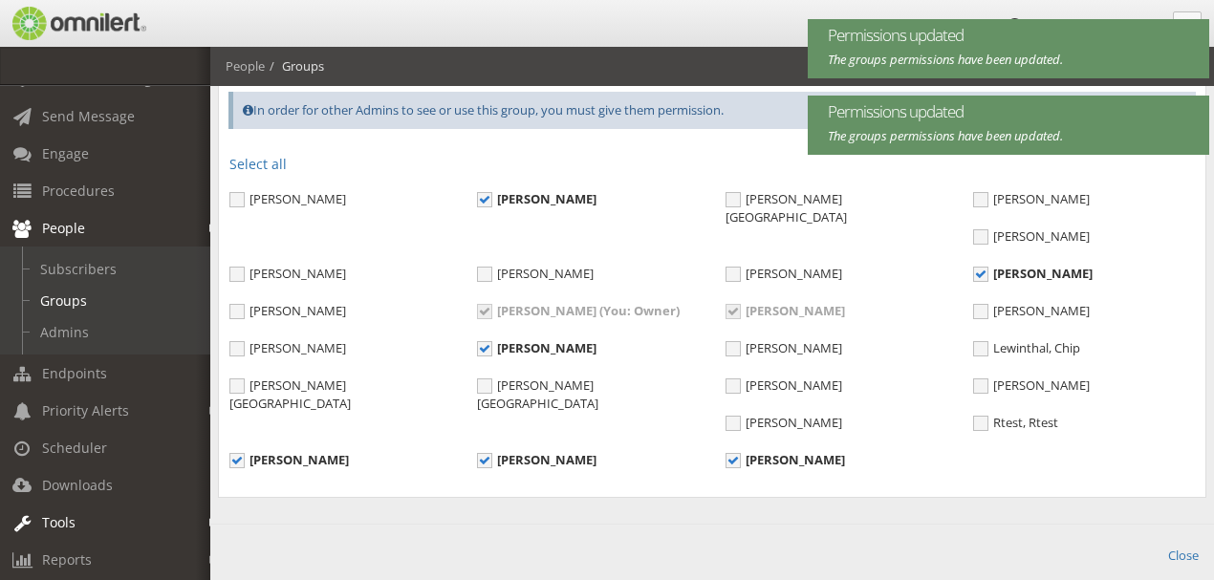
scroll to position [120, 0]
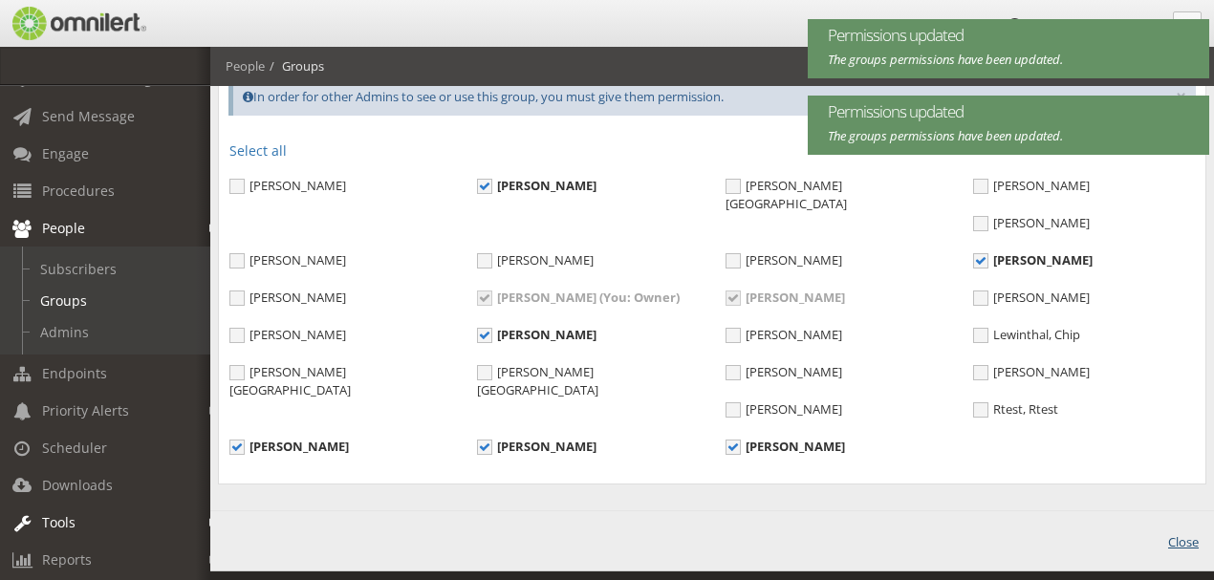
click at [1180, 529] on link "Close" at bounding box center [1183, 540] width 31 height 22
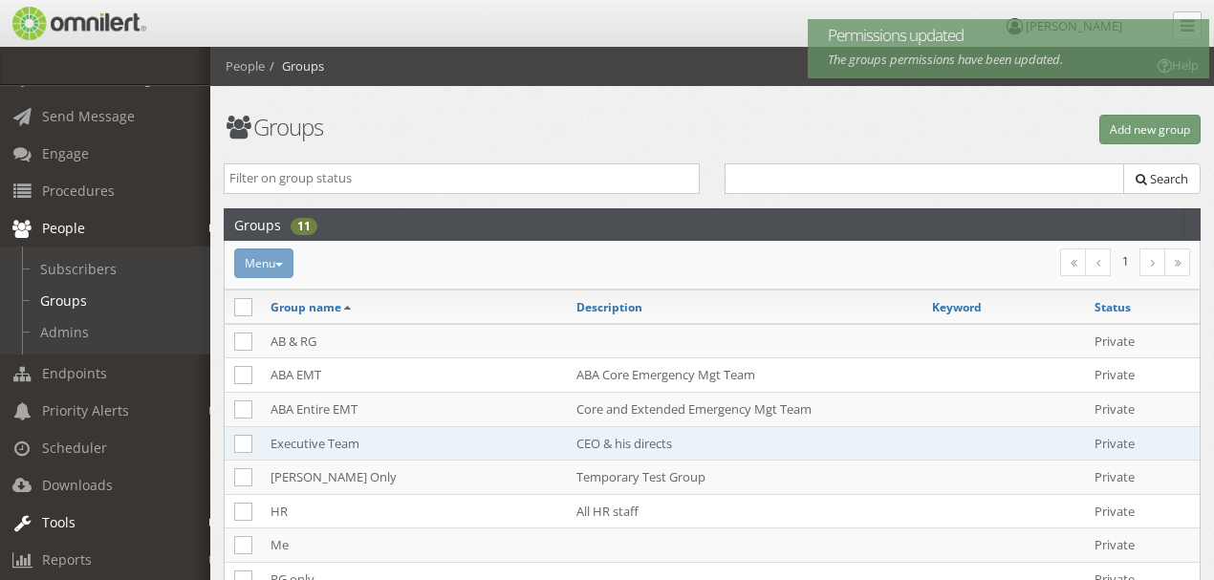
click at [319, 441] on td "Executive Team" at bounding box center [414, 443] width 306 height 34
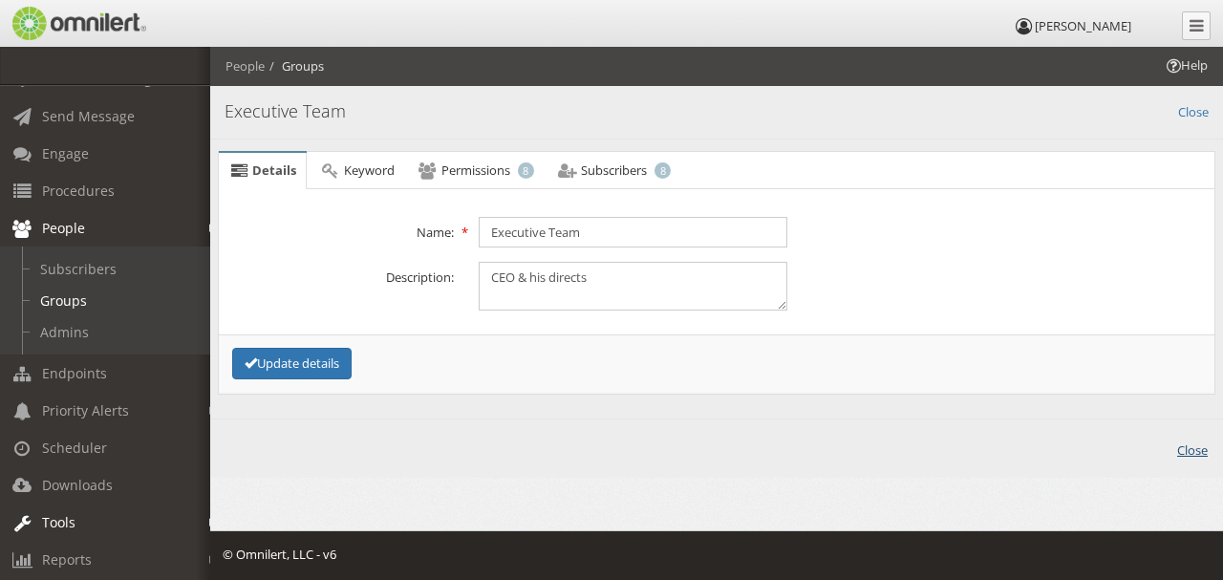
click at [1197, 445] on link "Close" at bounding box center [1192, 449] width 31 height 22
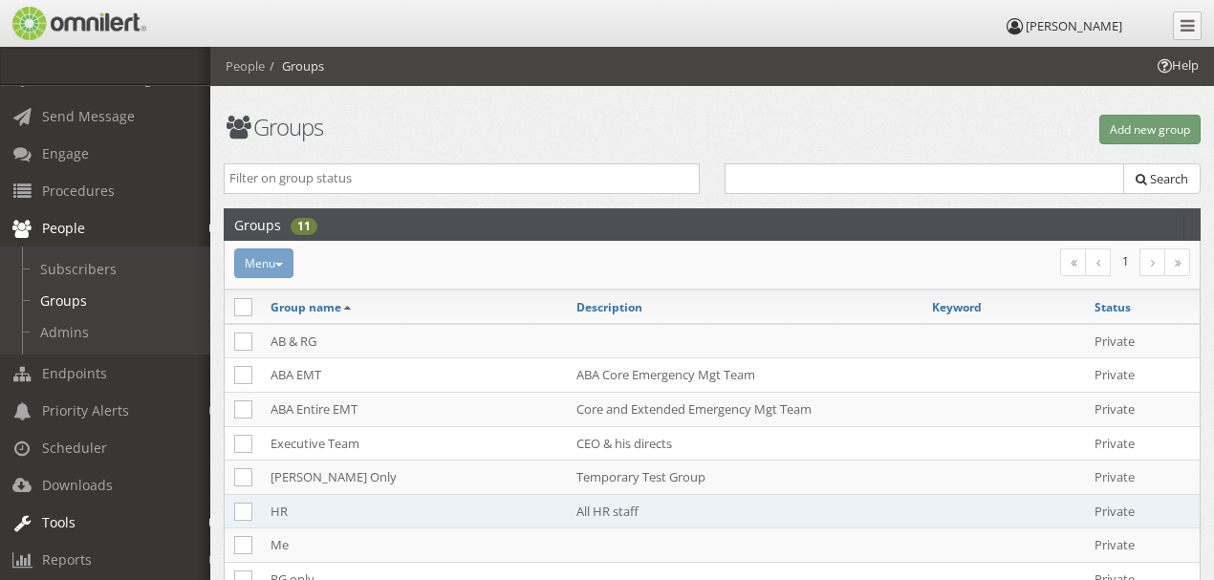
click at [598, 506] on td "All HR staff" at bounding box center [744, 511] width 355 height 34
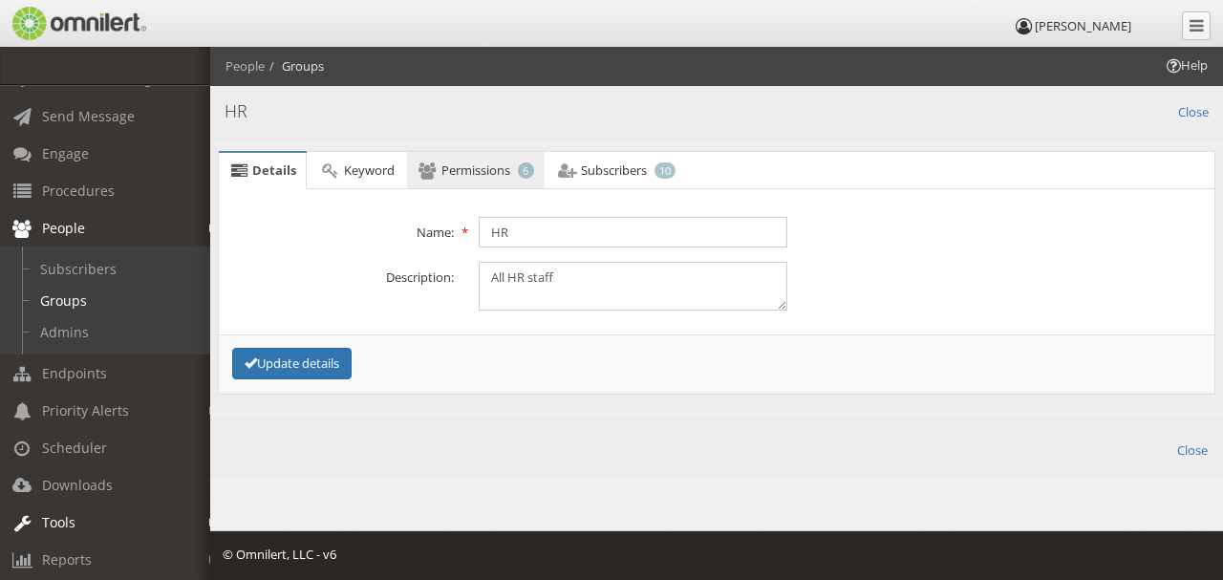
click at [470, 164] on span "Permissions" at bounding box center [475, 169] width 69 height 17
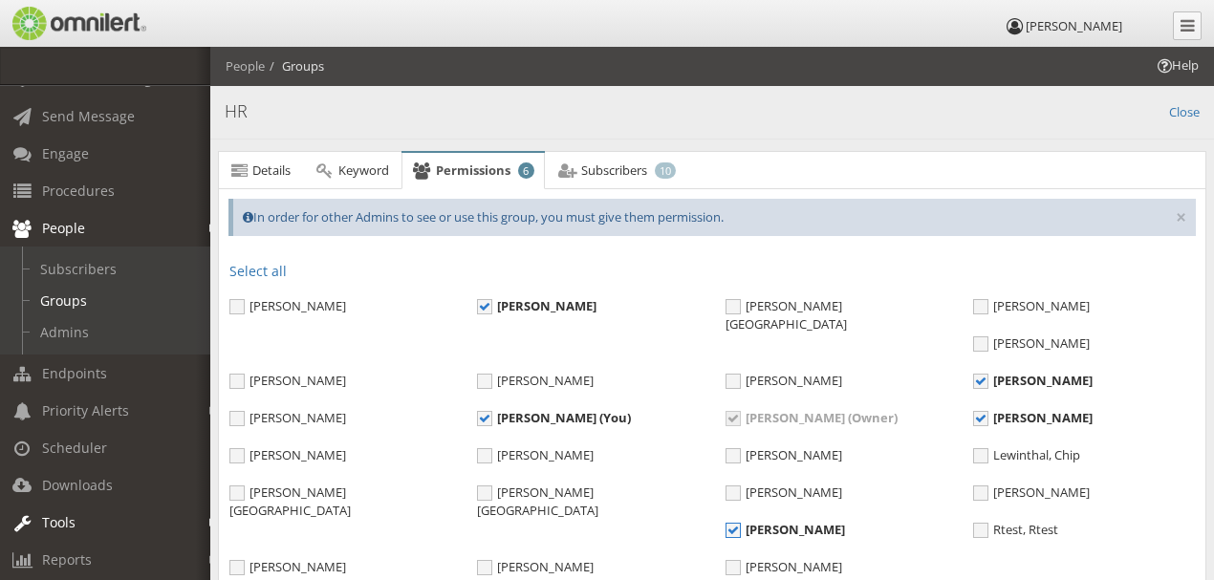
click at [725, 521] on span "[PERSON_NAME]" at bounding box center [784, 529] width 119 height 17
click at [725, 524] on input "[PERSON_NAME]" at bounding box center [733, 532] width 17 height 17
checkbox input "false"
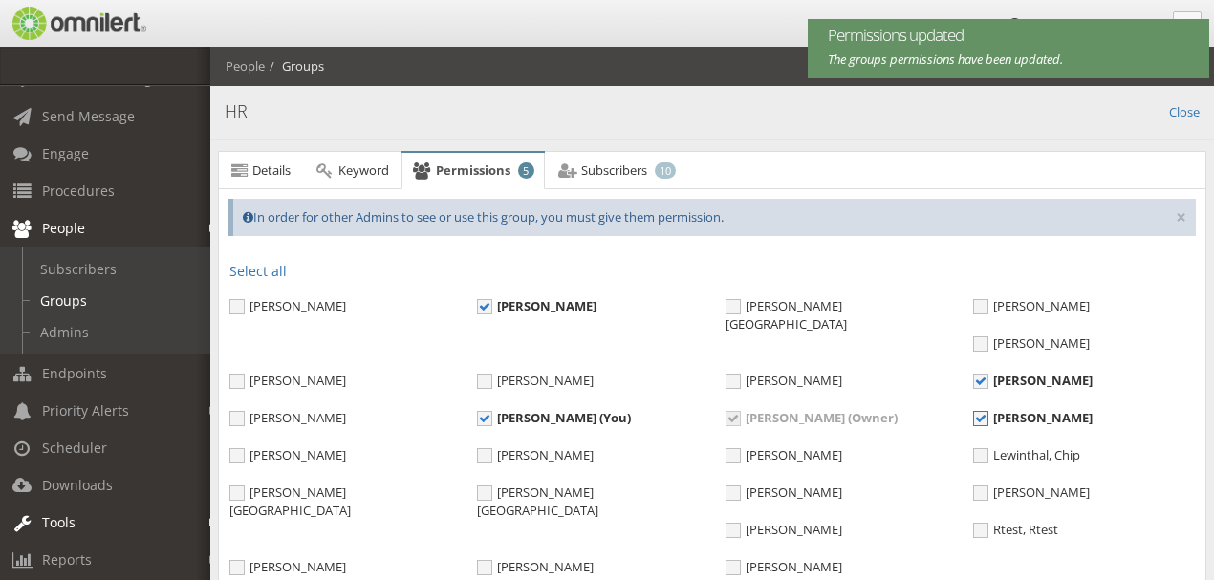
click at [973, 417] on span "[PERSON_NAME]" at bounding box center [1032, 417] width 119 height 17
click at [973, 417] on input "[PERSON_NAME]" at bounding box center [981, 420] width 17 height 17
checkbox input "false"
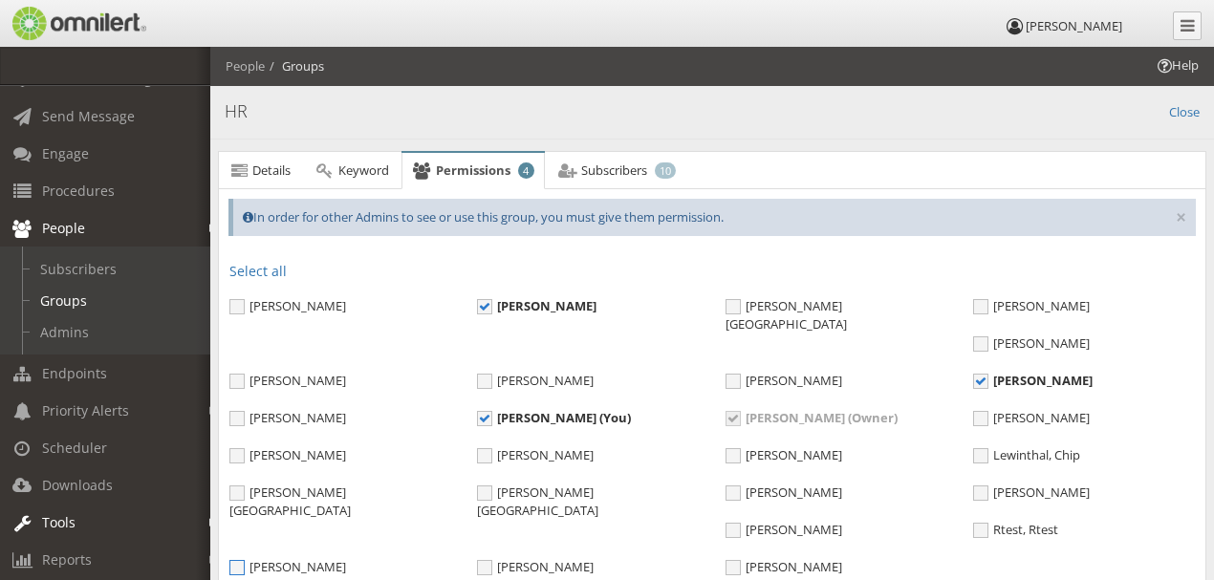
click at [346, 558] on span "[PERSON_NAME]" at bounding box center [287, 566] width 117 height 17
click at [247, 561] on input "[PERSON_NAME]" at bounding box center [237, 569] width 17 height 17
checkbox input "true"
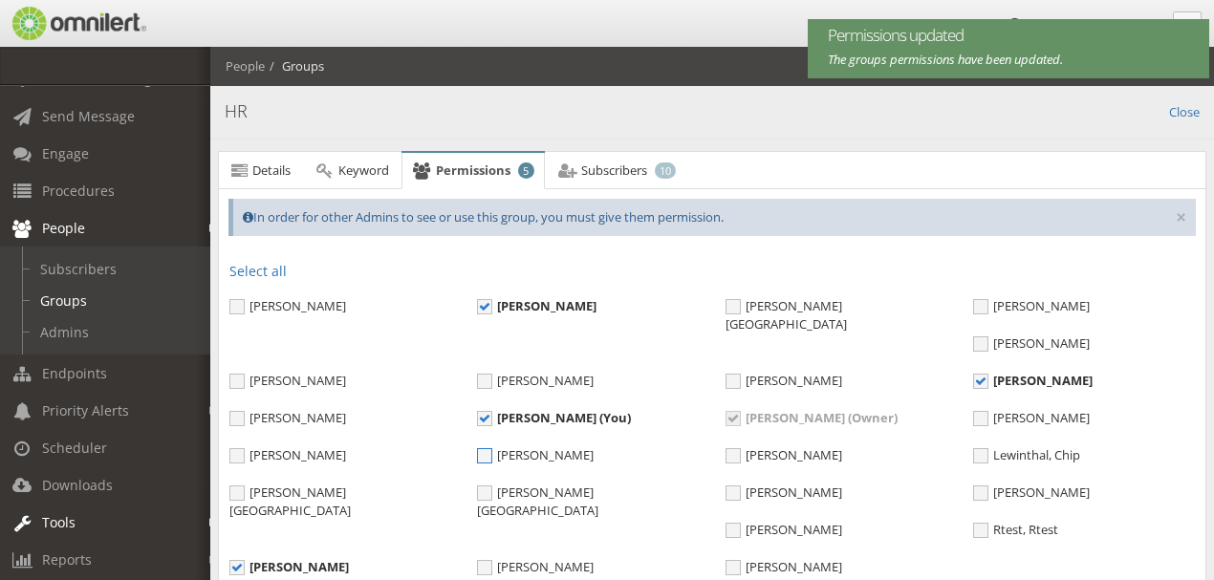
click at [593, 446] on span "[PERSON_NAME]" at bounding box center [535, 454] width 117 height 17
click at [494, 449] on input "[PERSON_NAME]" at bounding box center [485, 457] width 17 height 17
checkbox input "true"
click at [725, 558] on span "[PERSON_NAME]" at bounding box center [783, 566] width 117 height 17
click at [725, 561] on input "[PERSON_NAME]" at bounding box center [733, 569] width 17 height 17
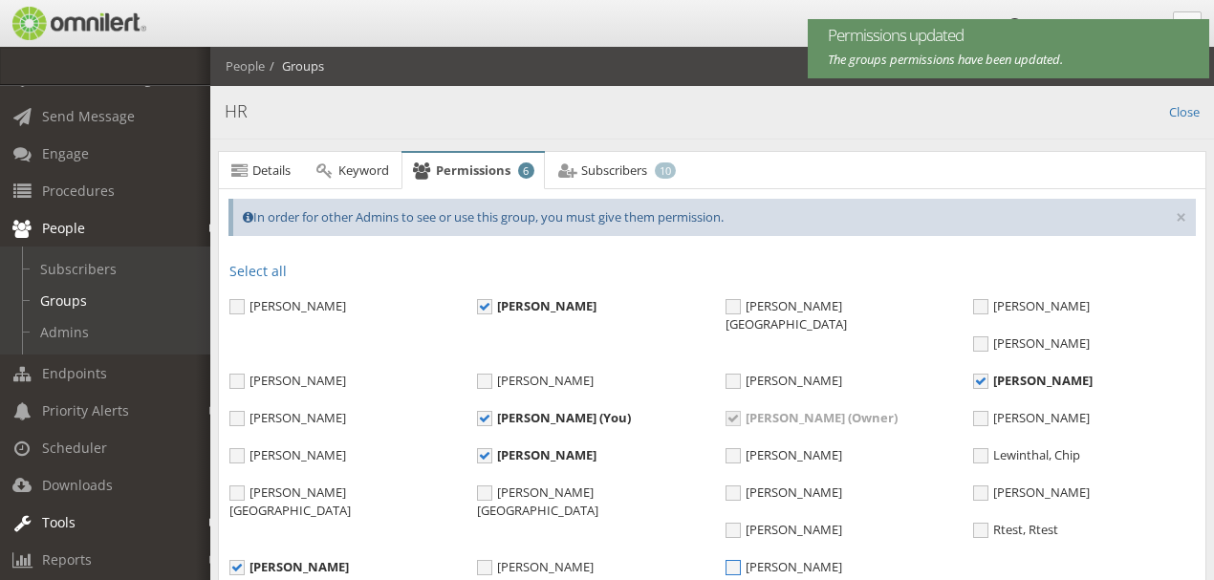
checkbox input "true"
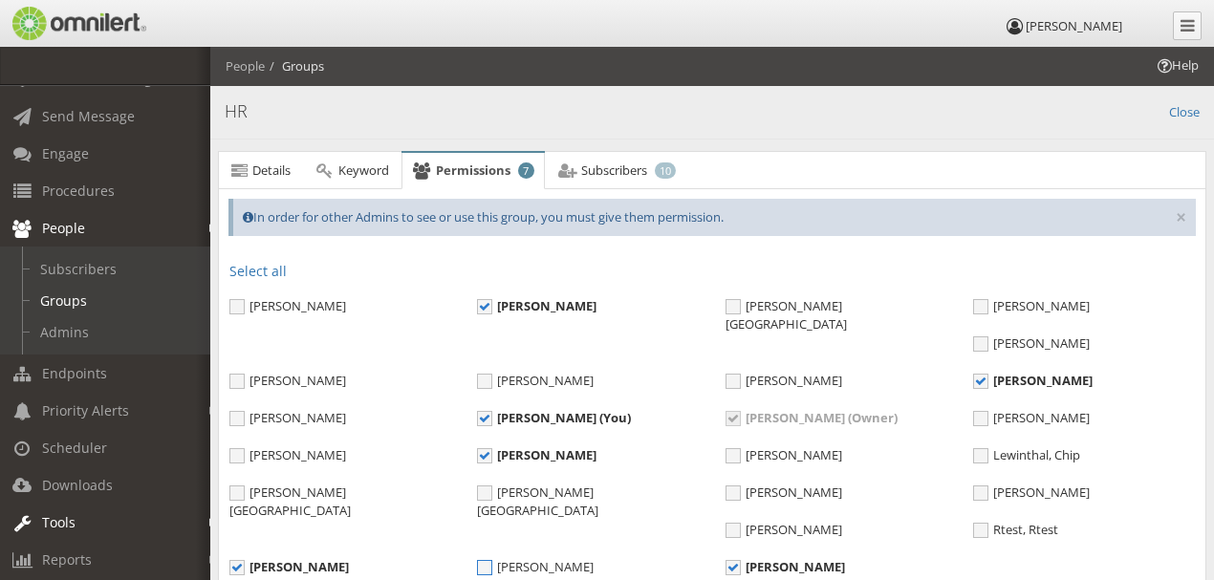
click at [477, 558] on span "[PERSON_NAME]" at bounding box center [535, 566] width 117 height 17
click at [477, 561] on input "[PERSON_NAME]" at bounding box center [485, 569] width 17 height 17
checkbox input "true"
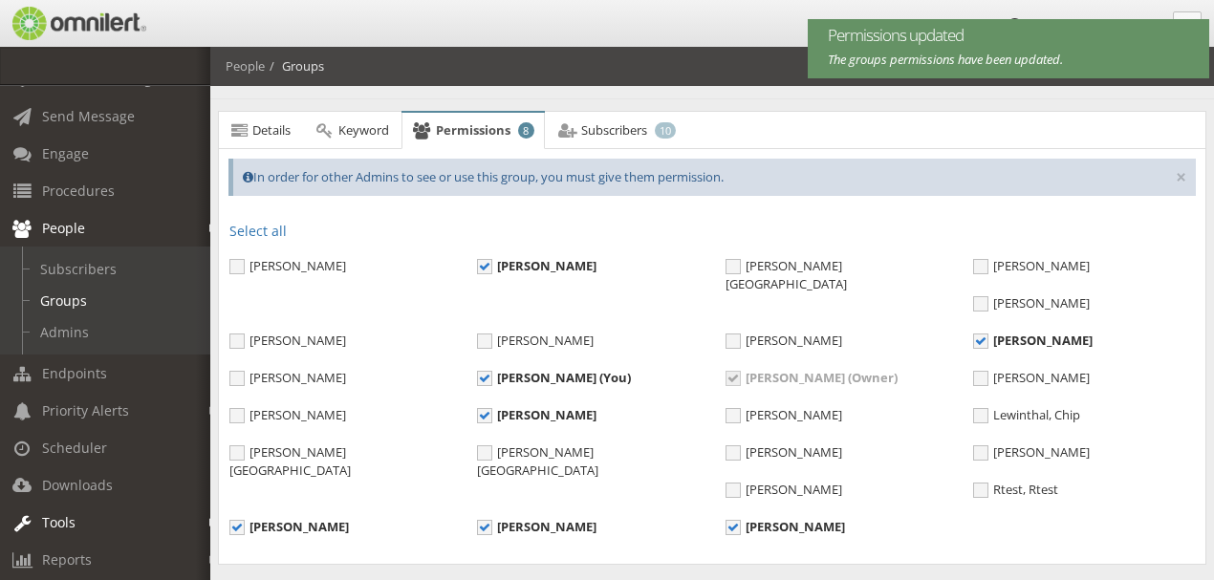
scroll to position [120, 0]
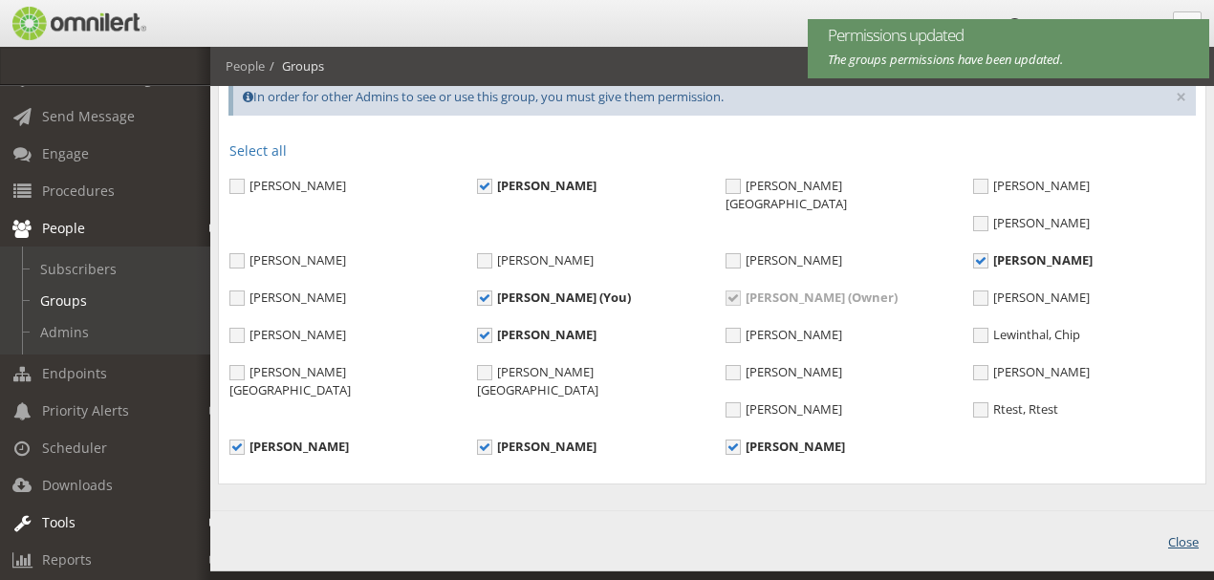
click at [1183, 529] on link "Close" at bounding box center [1183, 540] width 31 height 22
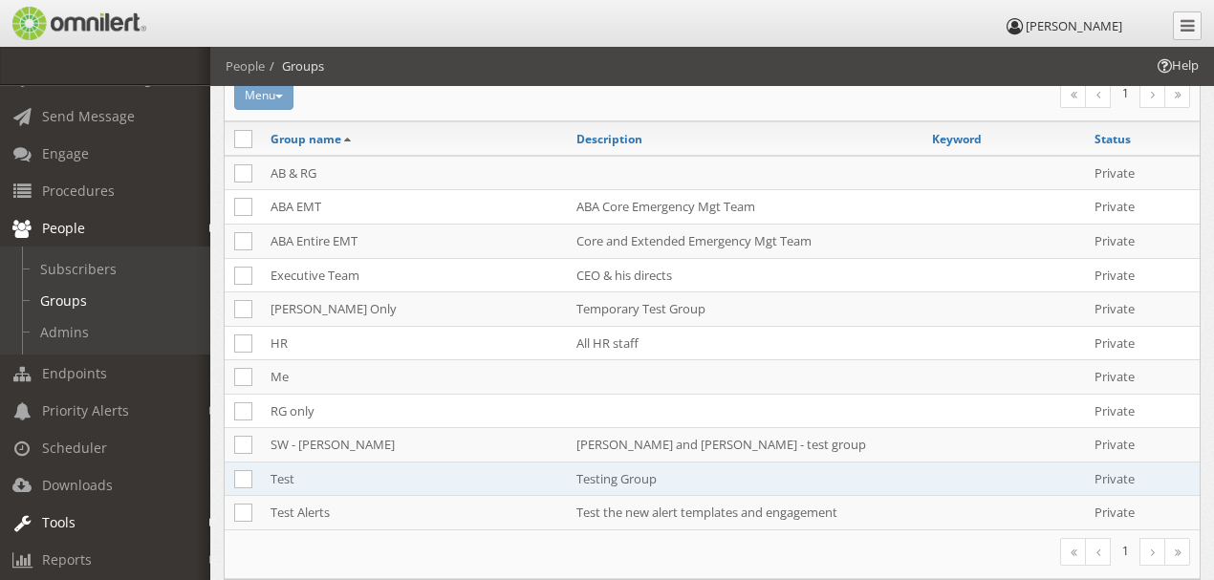
scroll to position [191, 0]
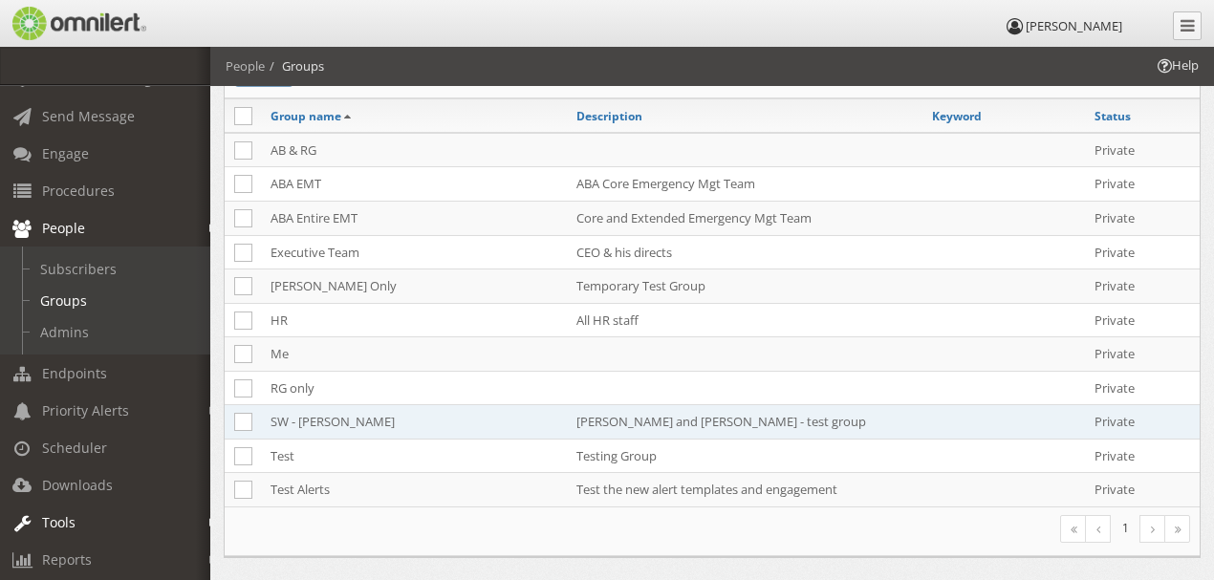
click at [647, 414] on td "[PERSON_NAME] and [PERSON_NAME] - test group" at bounding box center [744, 422] width 355 height 34
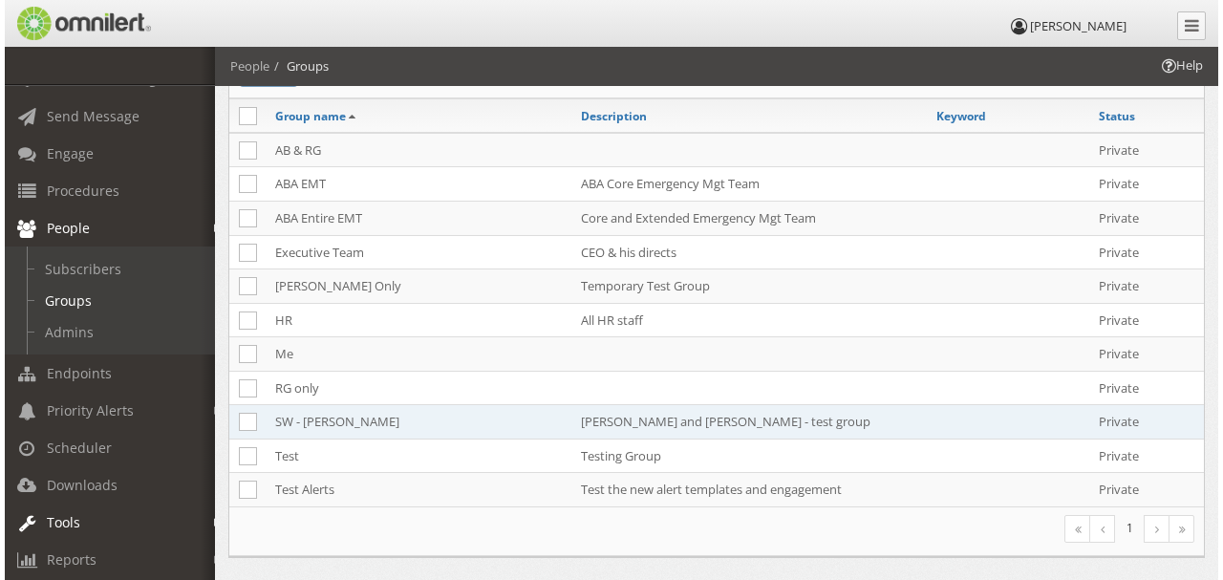
scroll to position [0, 0]
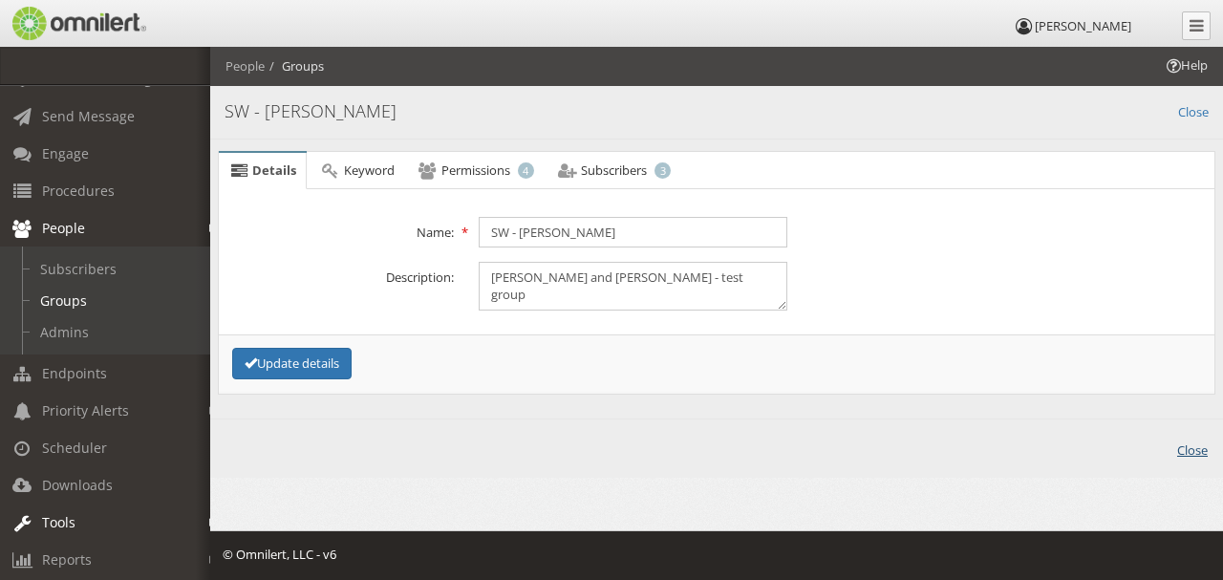
click at [1195, 444] on link "Close" at bounding box center [1192, 449] width 31 height 22
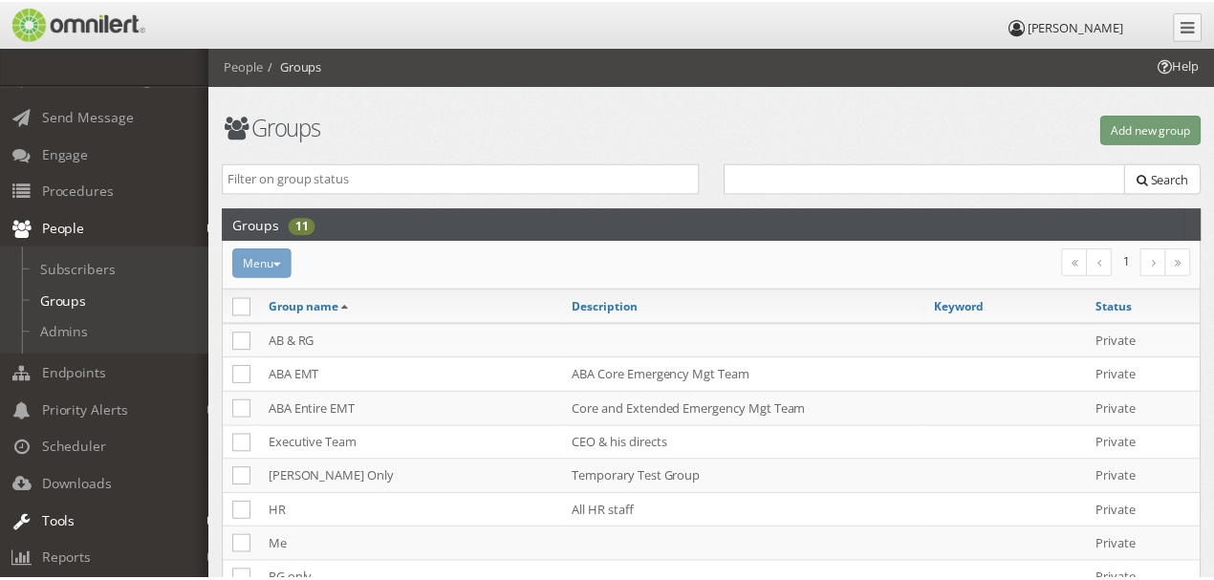
scroll to position [191, 0]
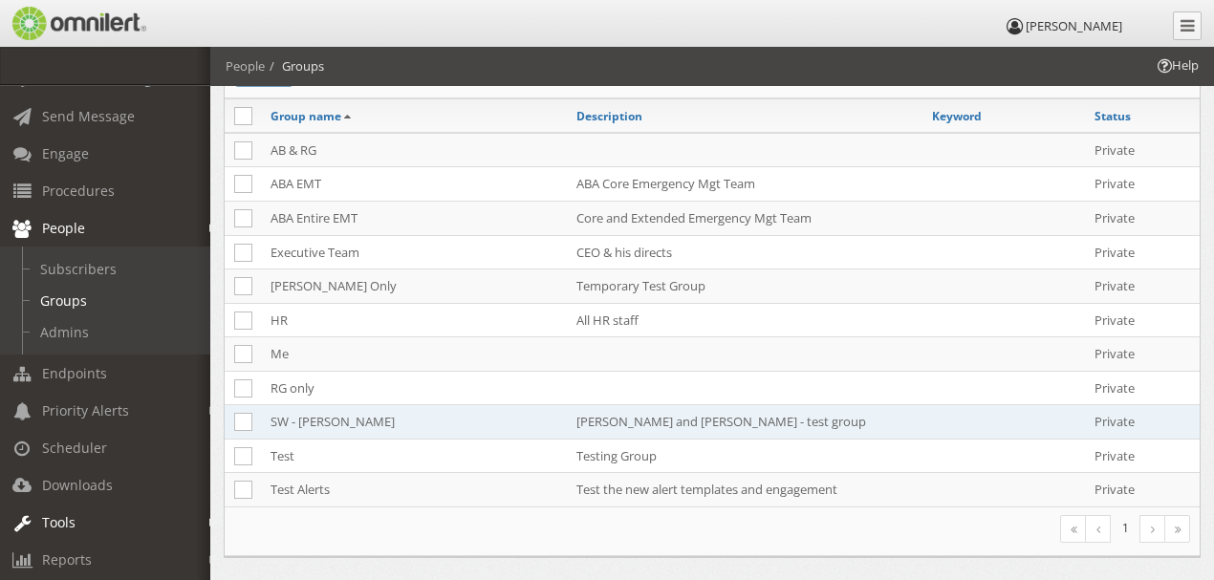
click at [674, 415] on td "[PERSON_NAME] and [PERSON_NAME] - test group" at bounding box center [744, 422] width 355 height 34
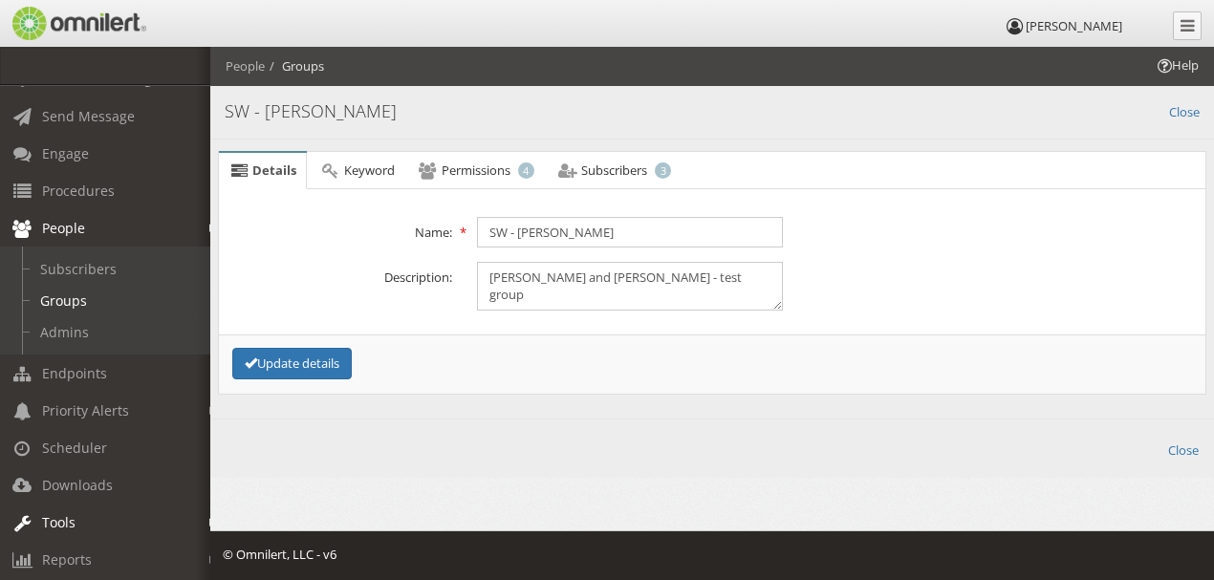
scroll to position [0, 0]
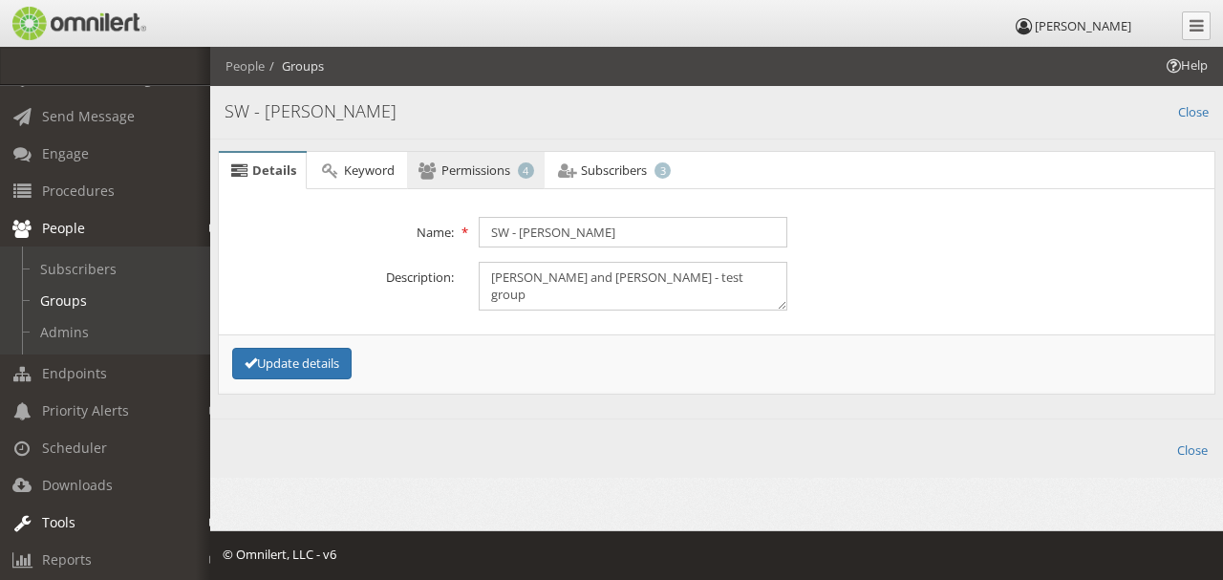
click at [483, 168] on span "Permissions" at bounding box center [475, 169] width 69 height 17
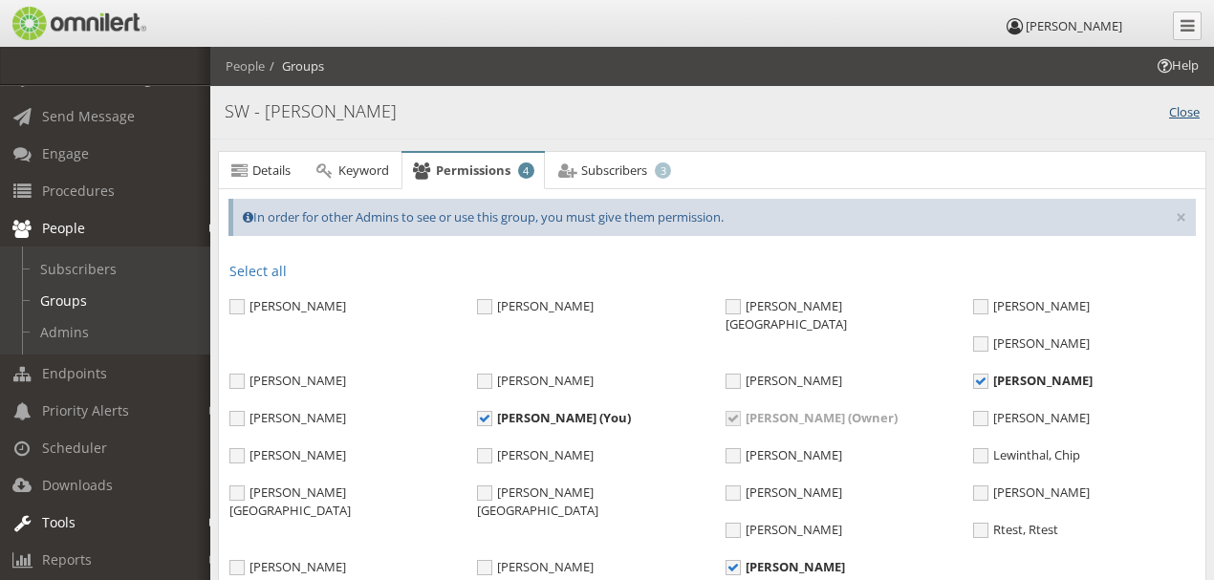
click at [1180, 111] on link "Close" at bounding box center [1184, 110] width 31 height 22
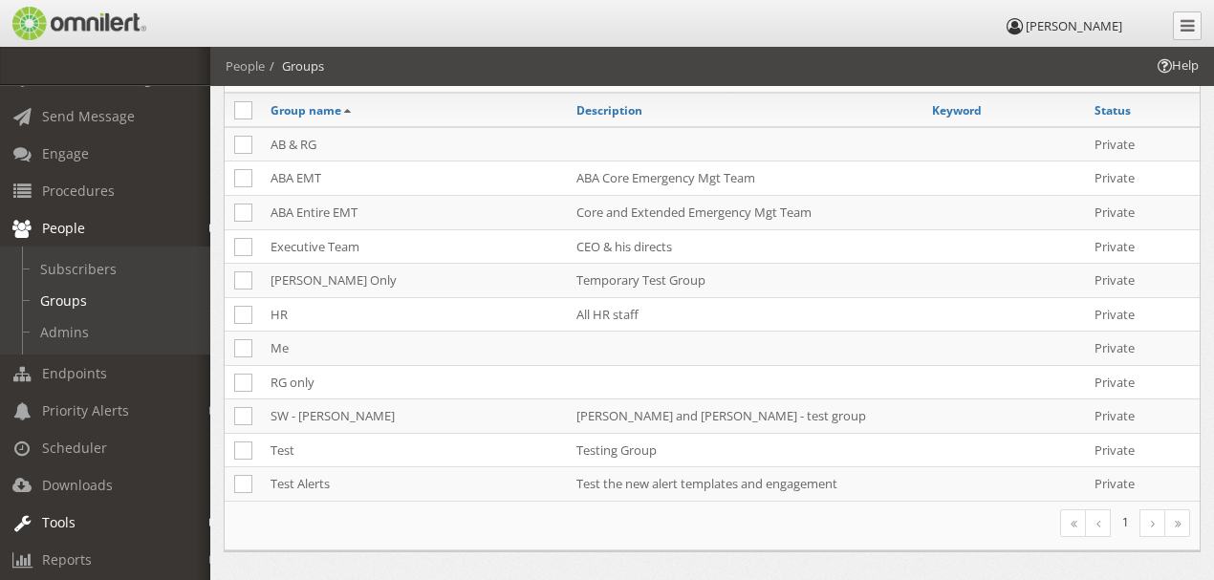
scroll to position [183, 0]
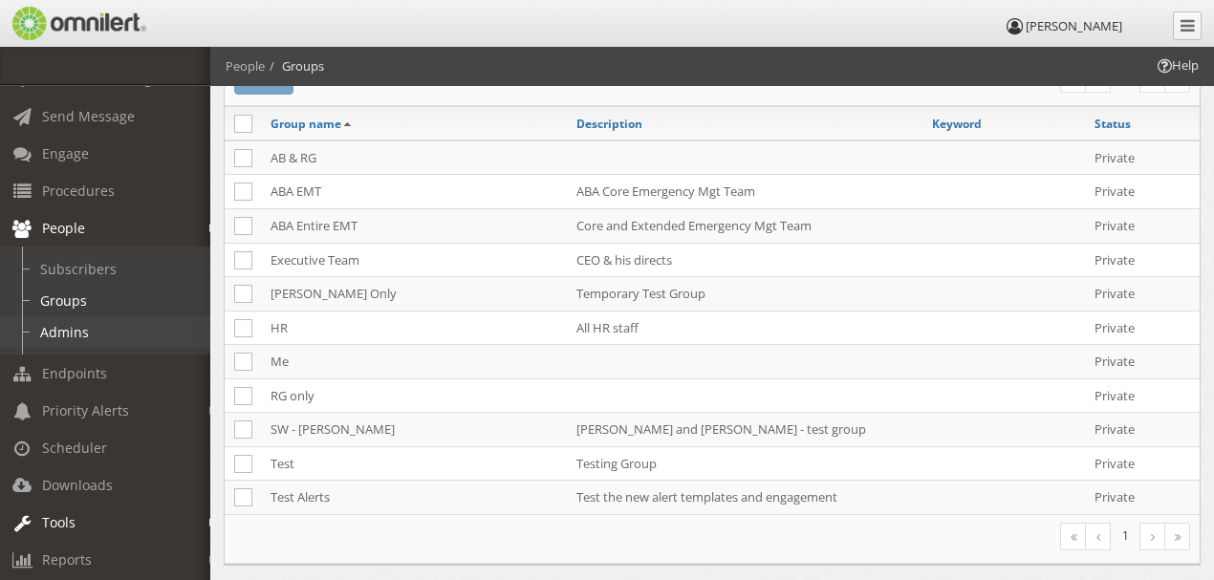
click at [66, 329] on link "Admins" at bounding box center [113, 332] width 227 height 32
